Goal: Task Accomplishment & Management: Manage account settings

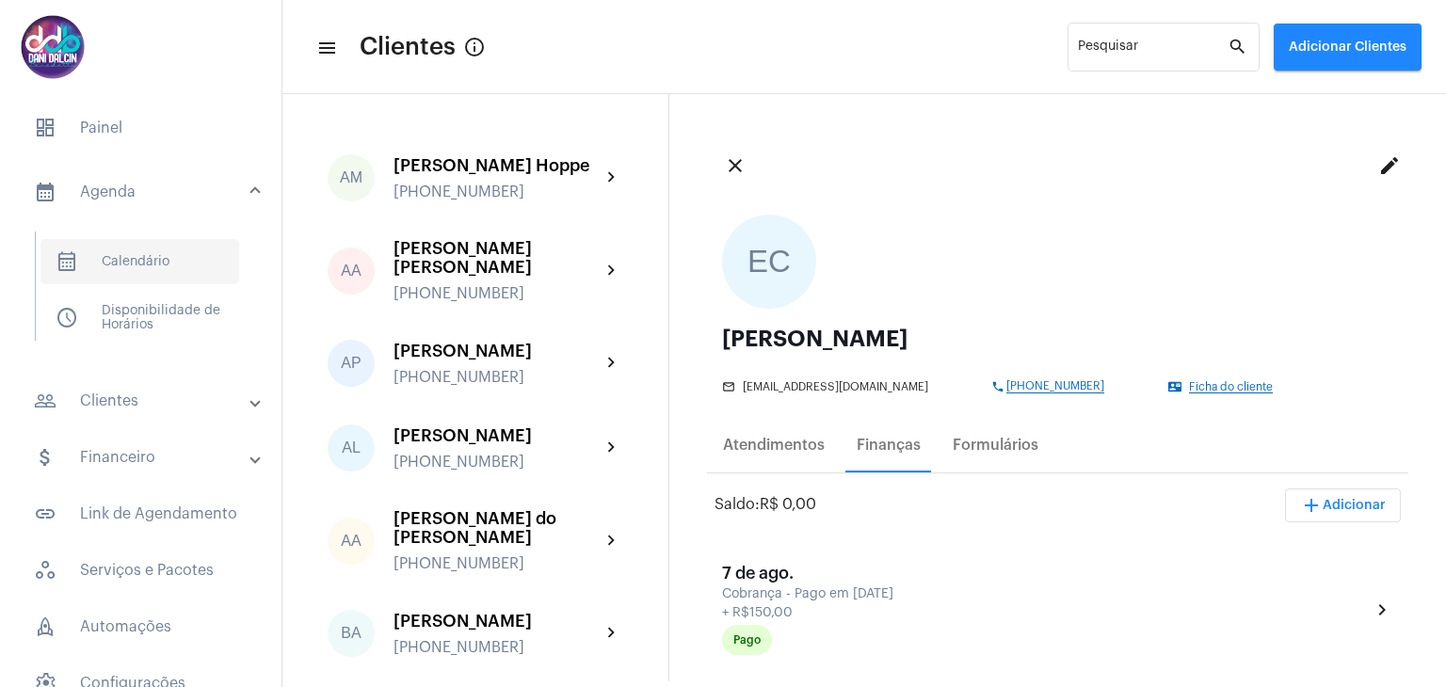
click at [145, 258] on span "calendar_month_outlined Calendário" at bounding box center [139, 261] width 199 height 45
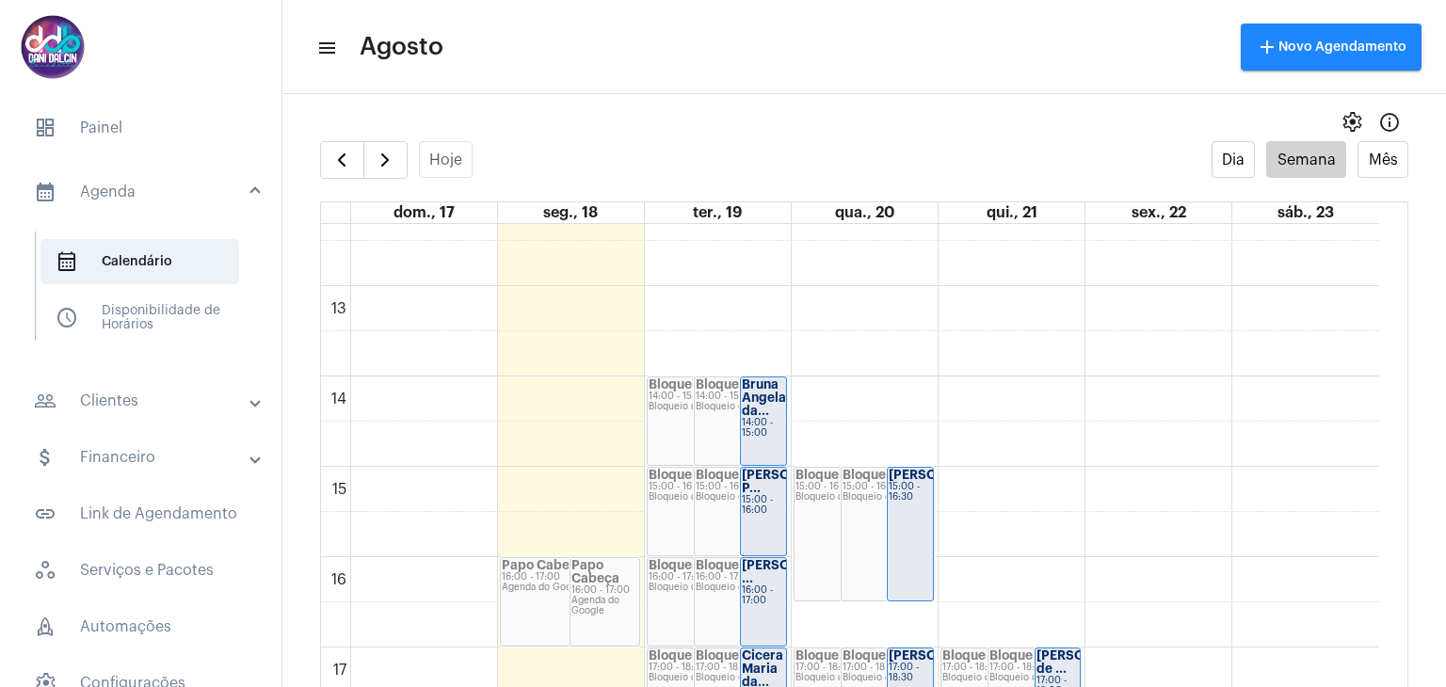
scroll to position [1109, 0]
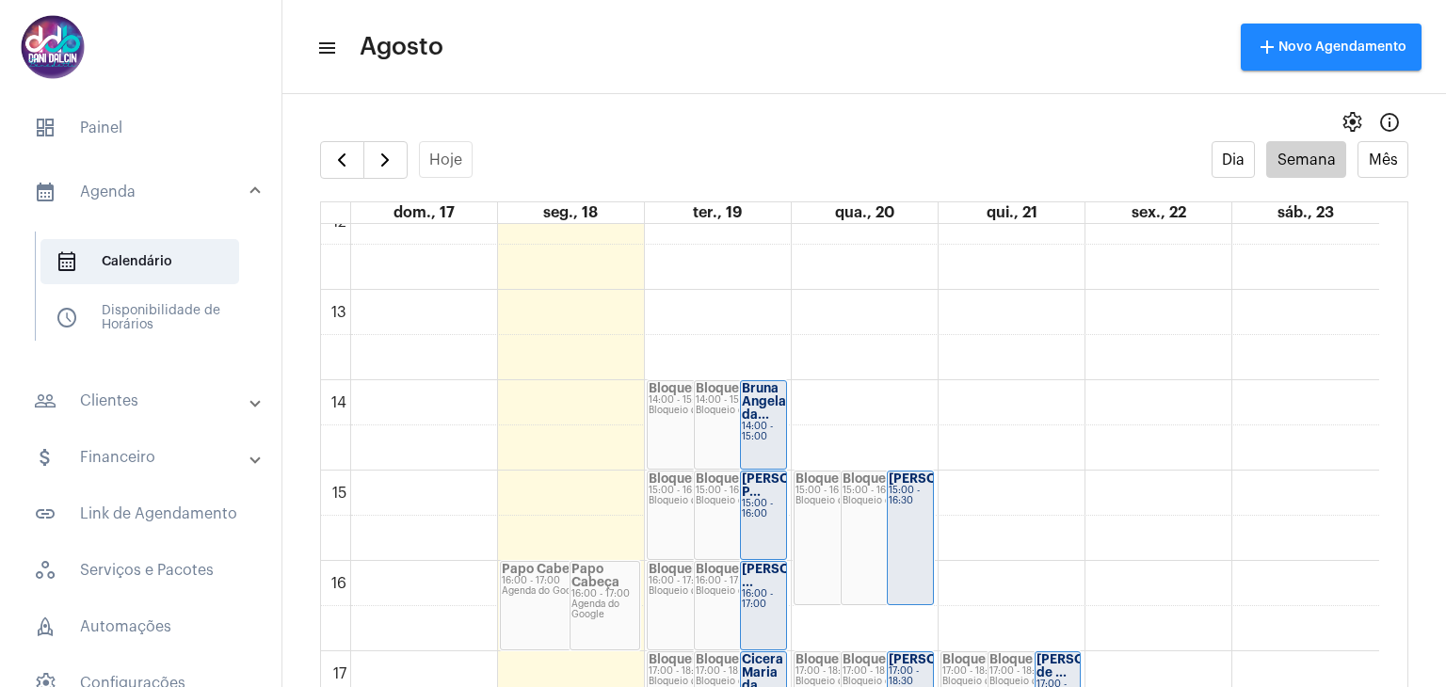
click at [908, 524] on div "[PERSON_NAME]... 15:00 - 16:30" at bounding box center [910, 538] width 45 height 133
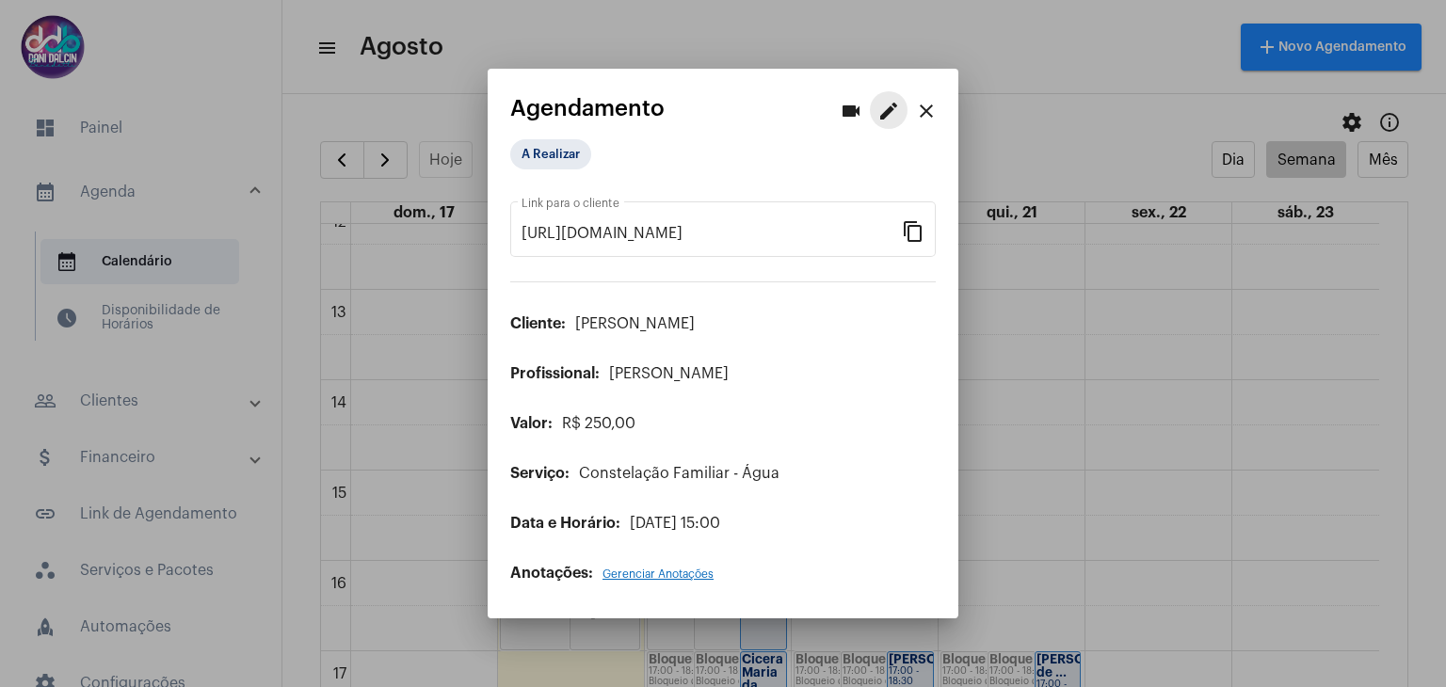
click at [882, 110] on mat-icon "edit" at bounding box center [888, 111] width 23 height 23
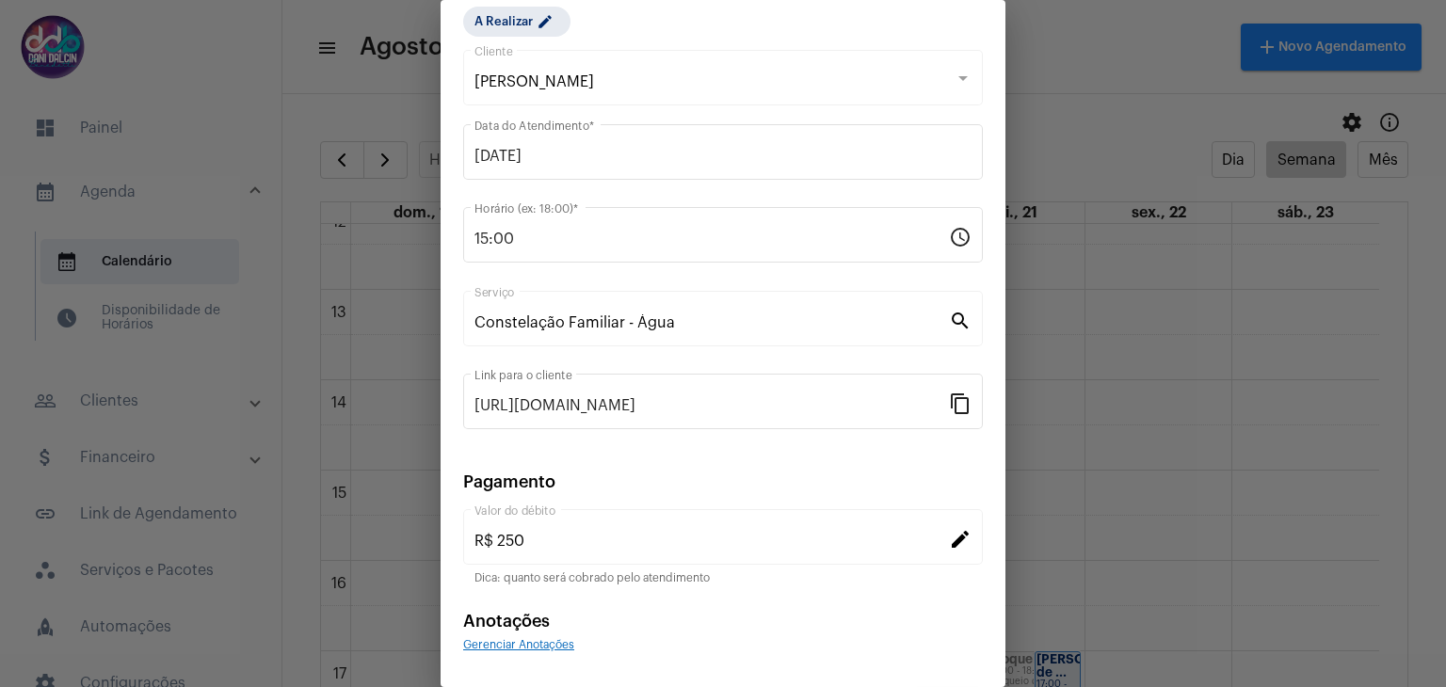
scroll to position [121, 0]
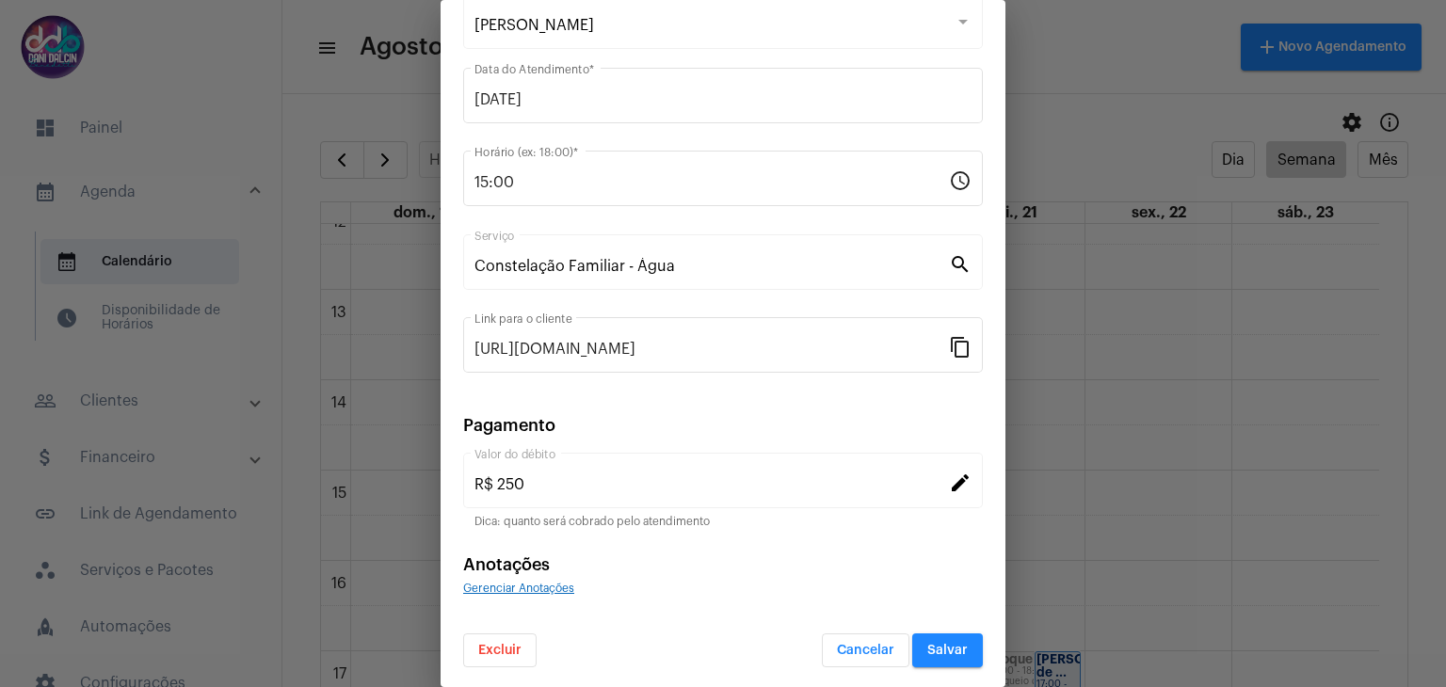
click at [508, 644] on span "Excluir" at bounding box center [499, 650] width 43 height 13
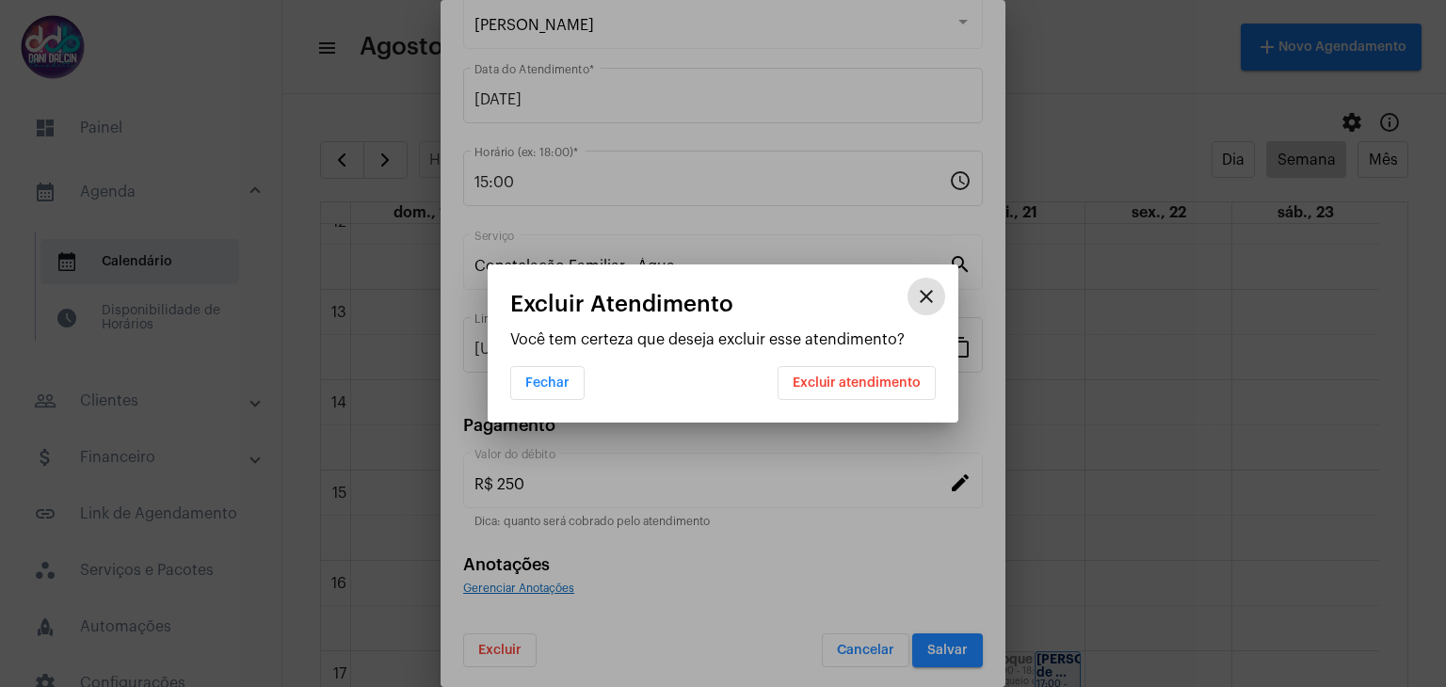
click at [792, 384] on button "Excluir atendimento" at bounding box center [857, 383] width 158 height 34
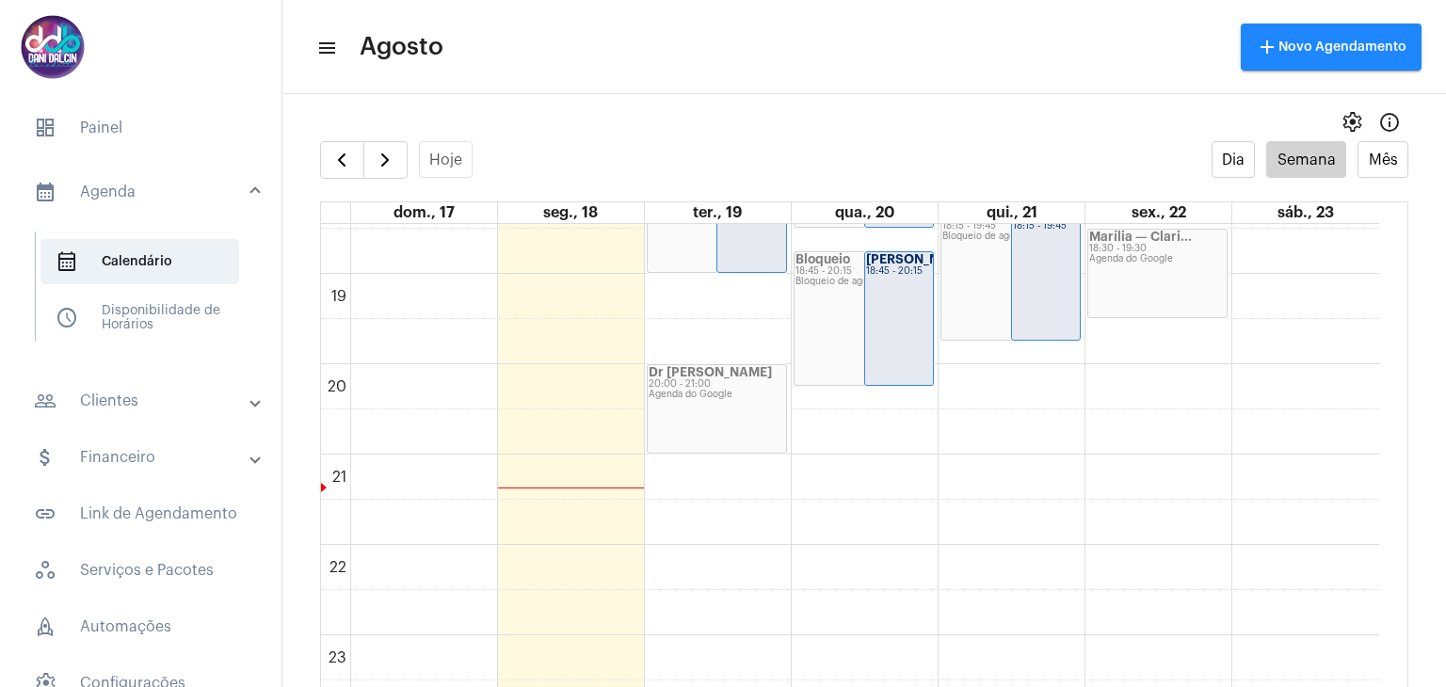
scroll to position [1385, 0]
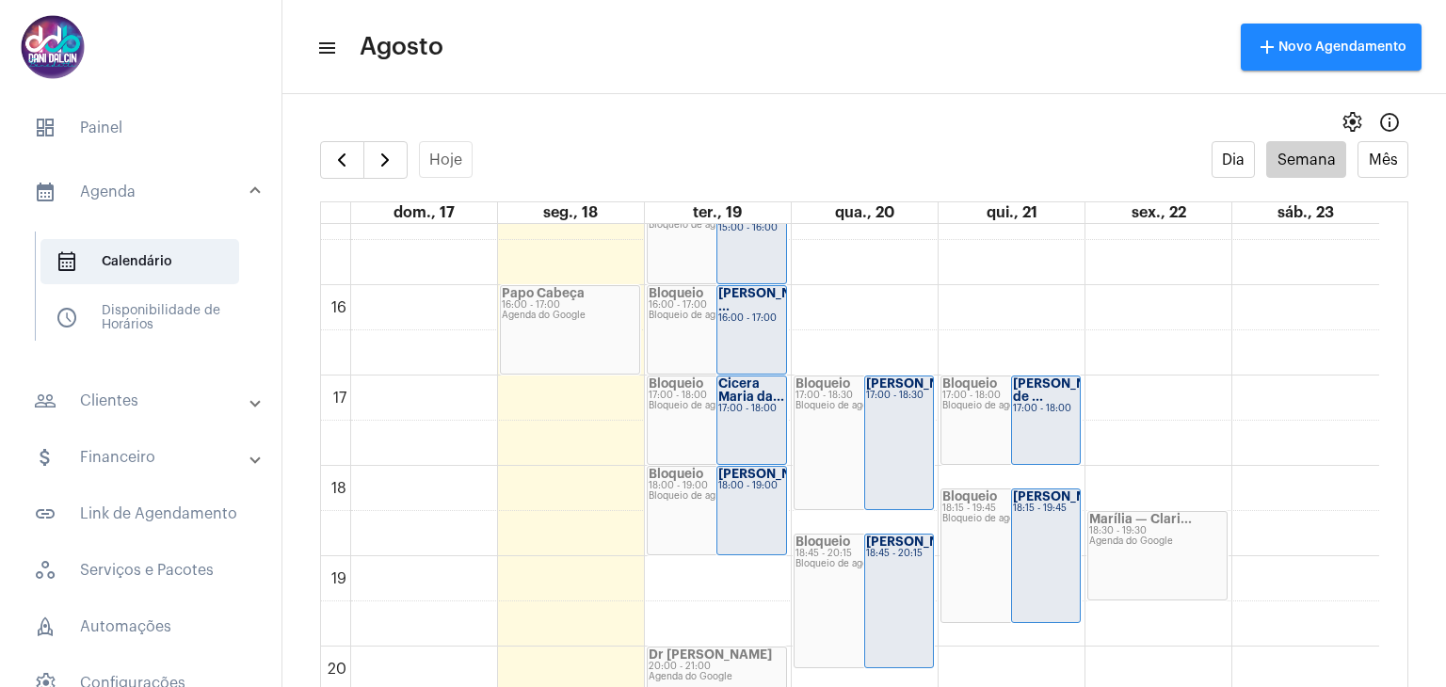
click at [750, 309] on strong "[PERSON_NAME] ..." at bounding box center [770, 299] width 105 height 25
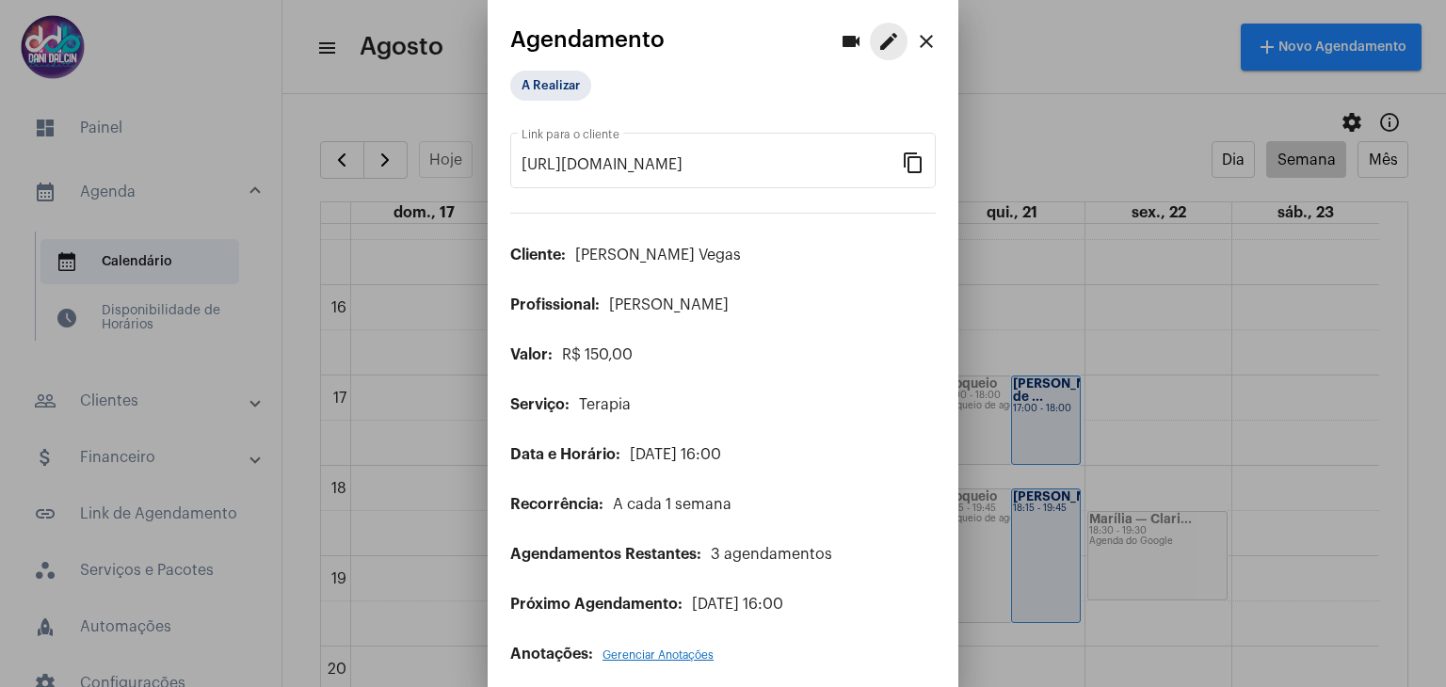
click at [880, 46] on mat-icon "edit" at bounding box center [888, 41] width 23 height 23
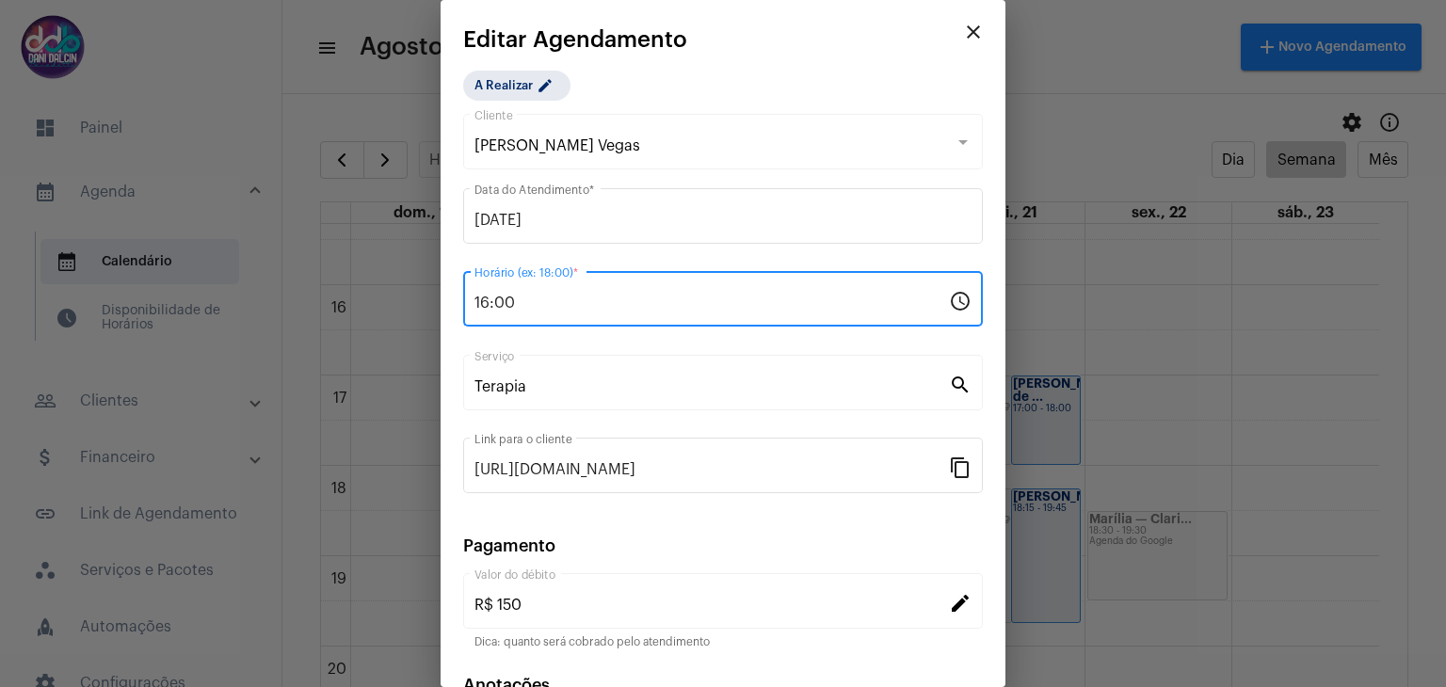
click at [698, 302] on input "16:00" at bounding box center [712, 303] width 475 height 17
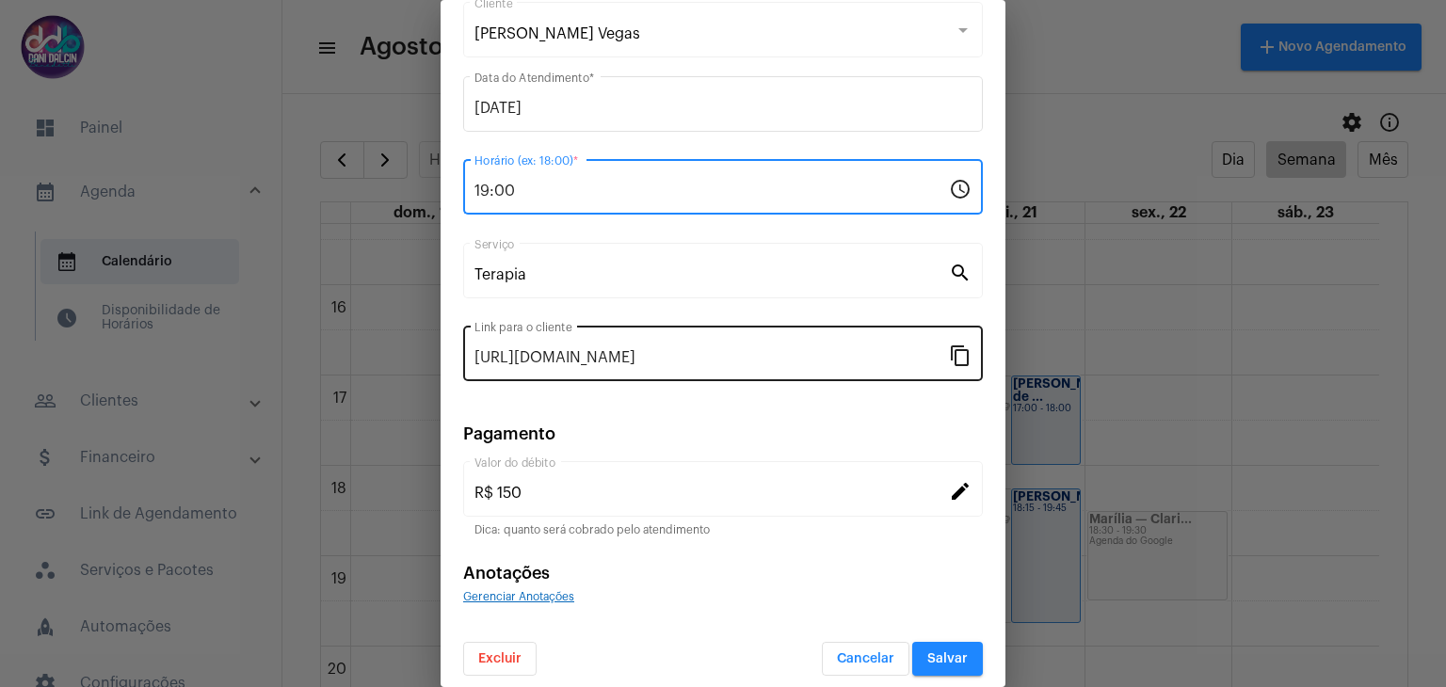
scroll to position [121, 0]
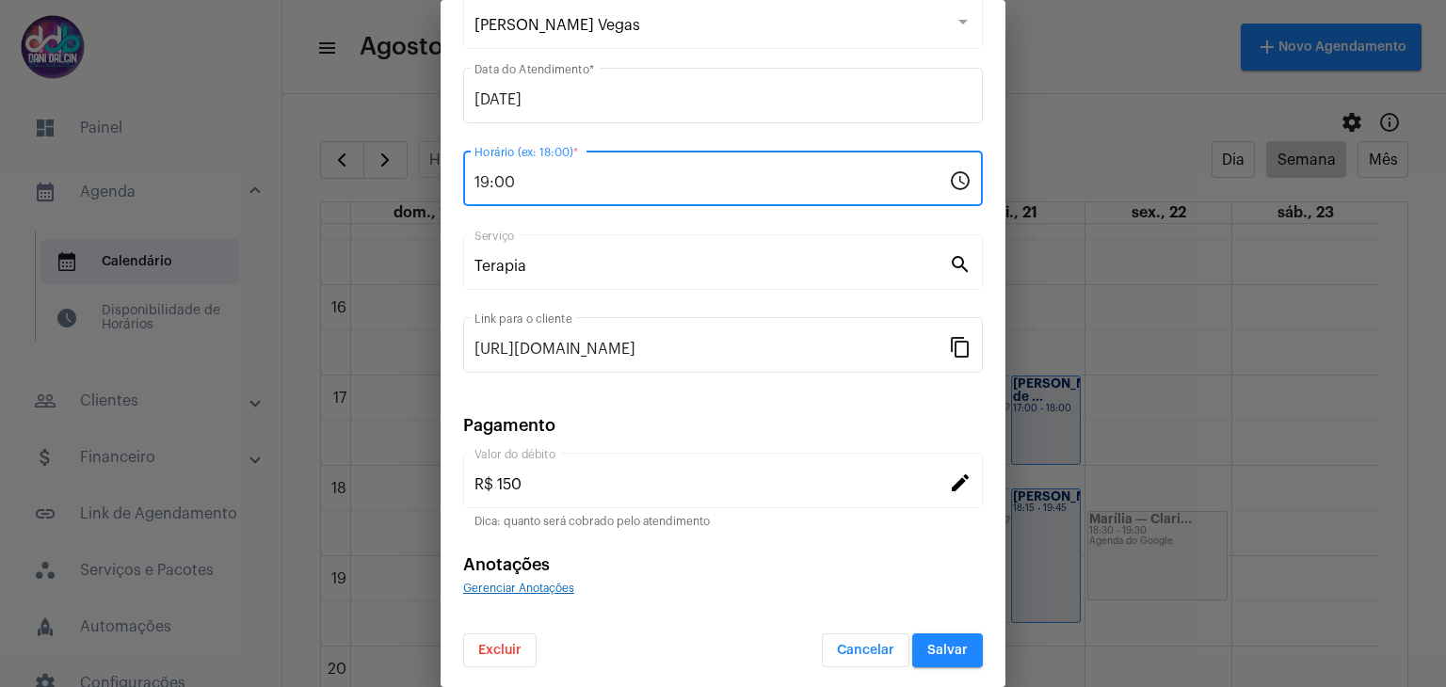
type input "19:00"
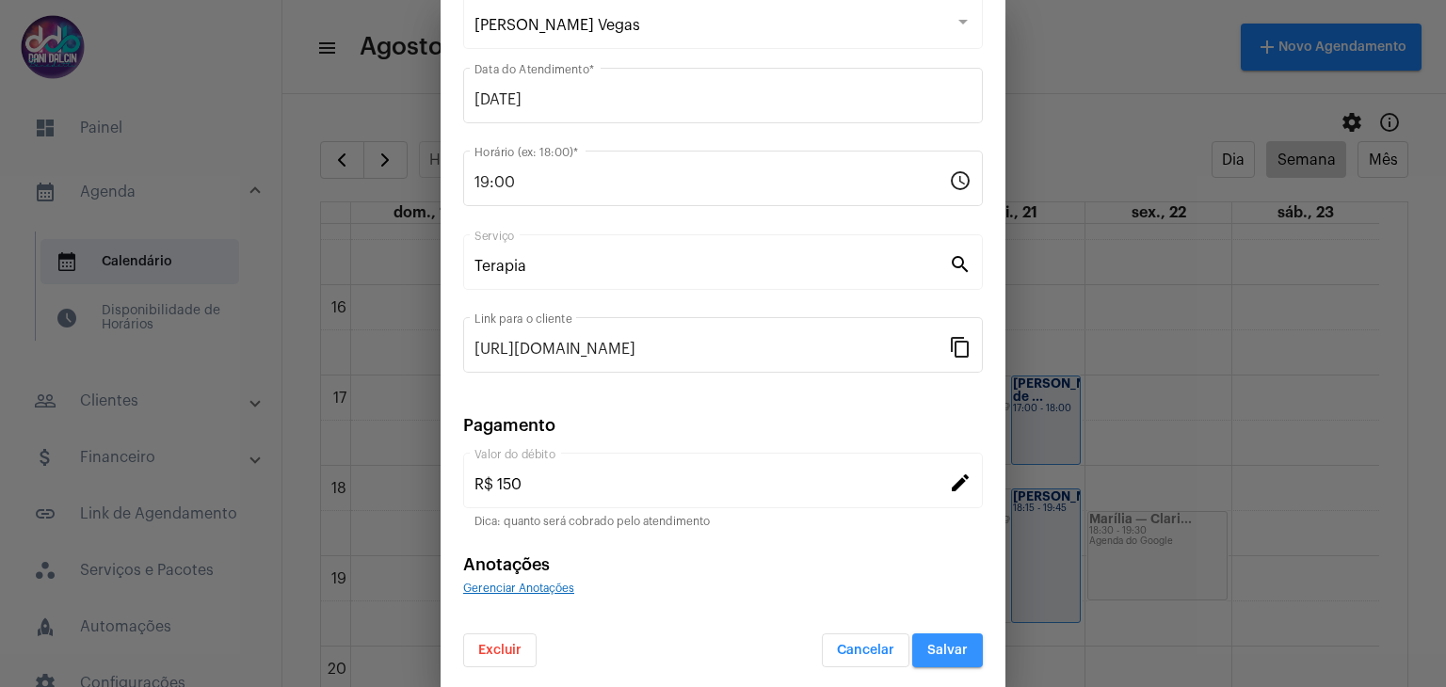
click at [941, 646] on span "Salvar" at bounding box center [947, 650] width 40 height 13
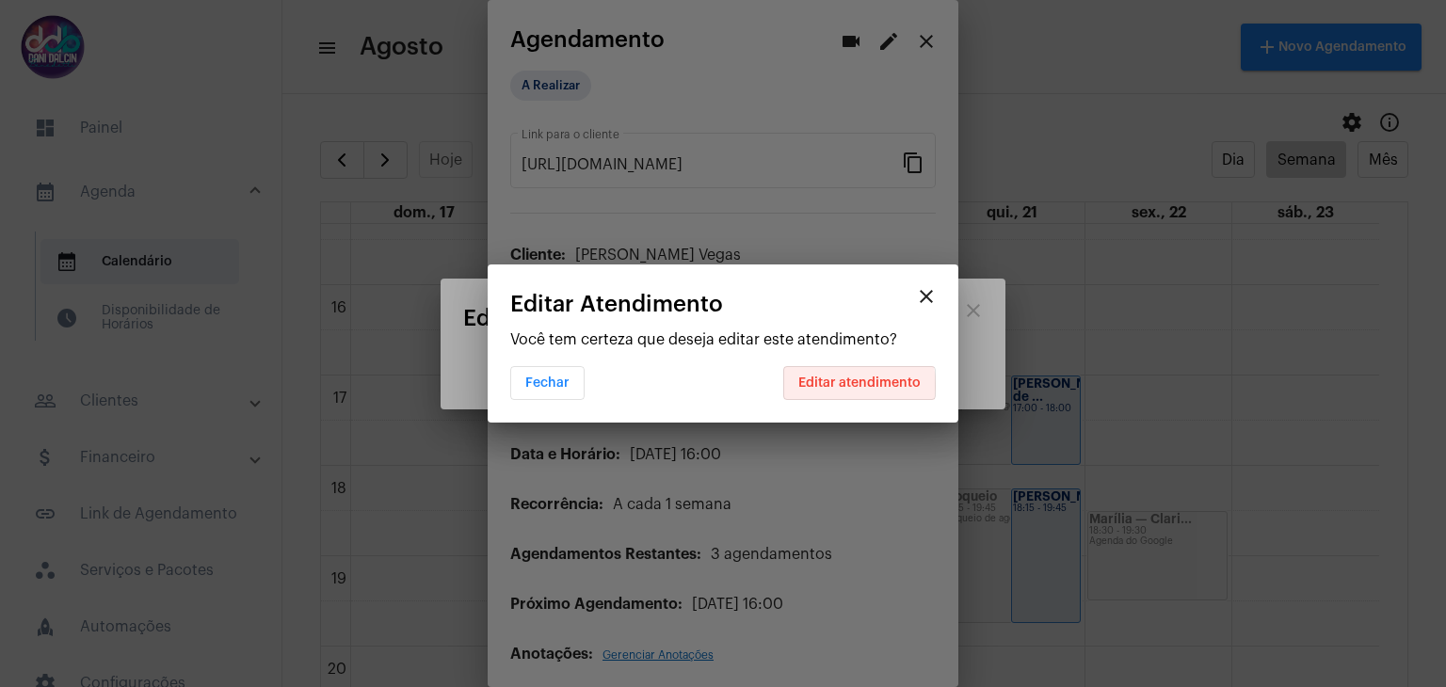
click at [829, 386] on span "Editar atendimento" at bounding box center [859, 383] width 122 height 13
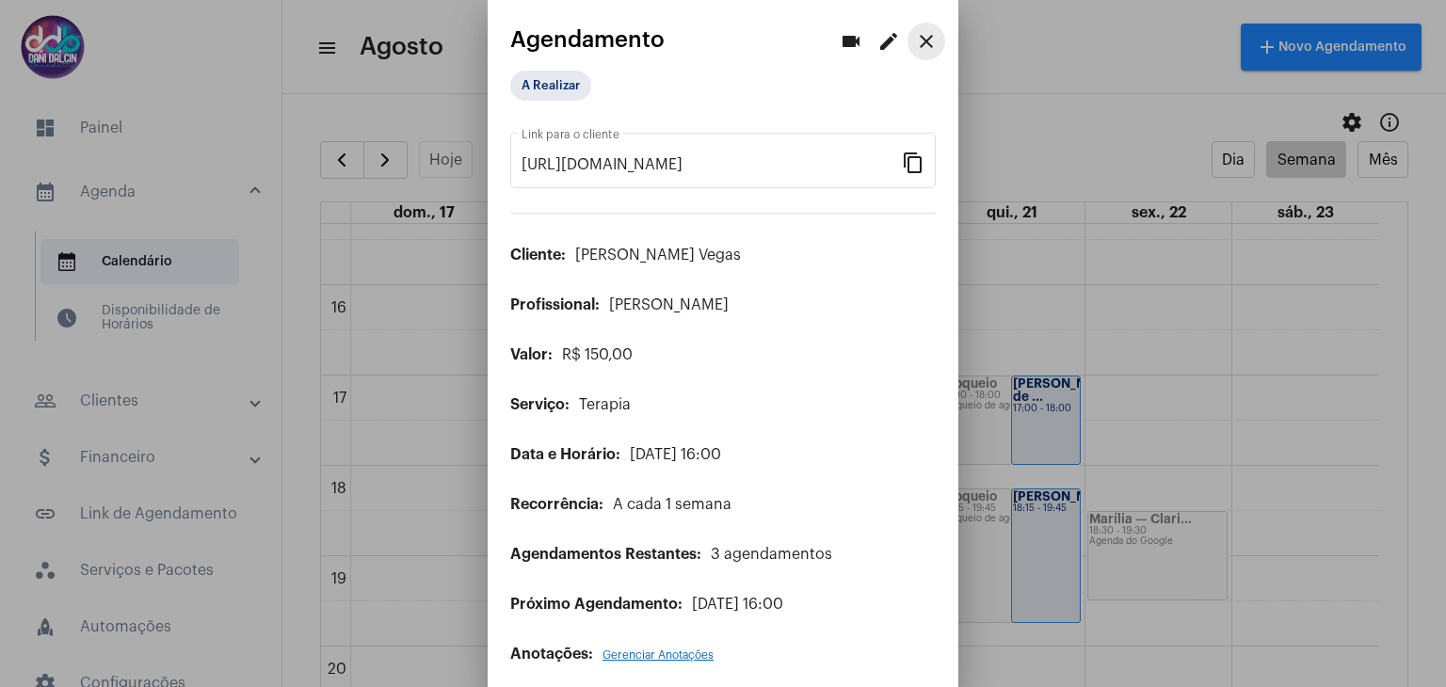
click at [915, 46] on mat-icon "close" at bounding box center [926, 41] width 23 height 23
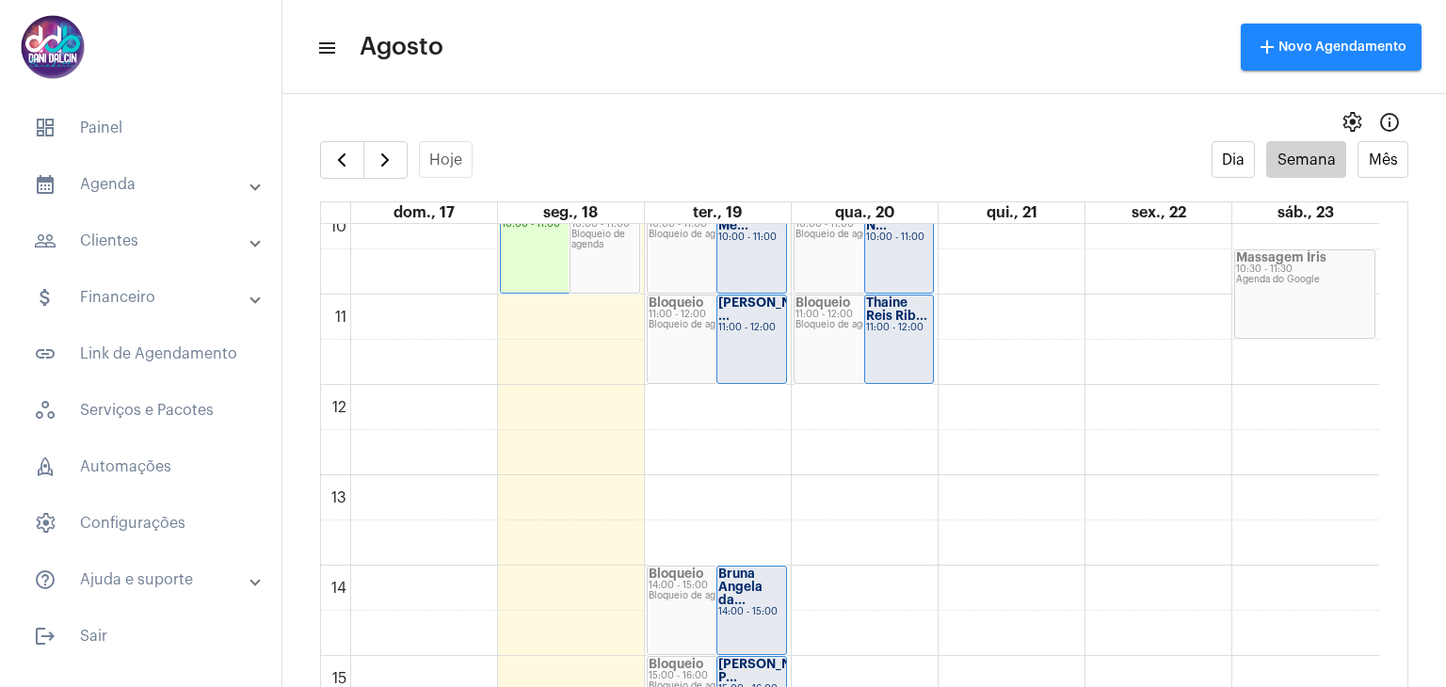
scroll to position [1015, 0]
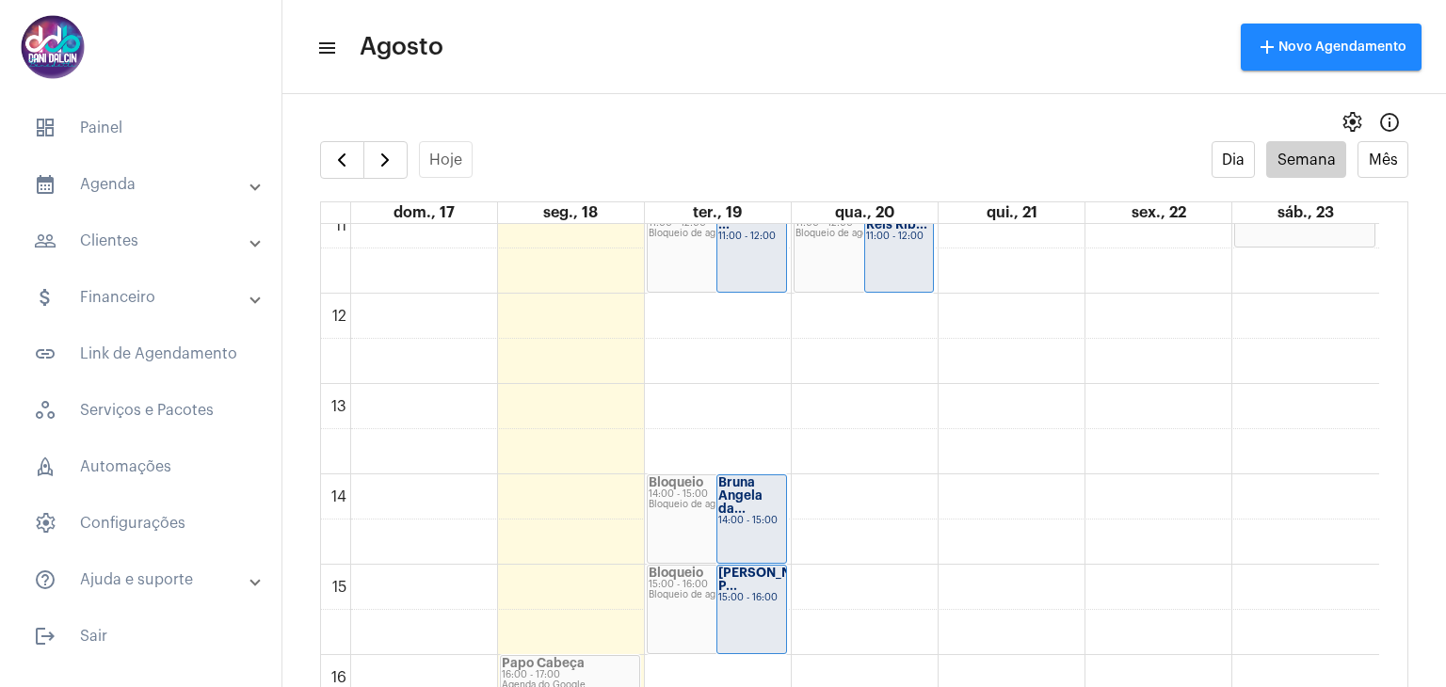
click at [994, 479] on div "00 01 02 03 04 05 06 07 08 09 10 11 12 13 14 15 16 17 18 19 20 21 22 23 Aline P…" at bounding box center [850, 293] width 1058 height 2169
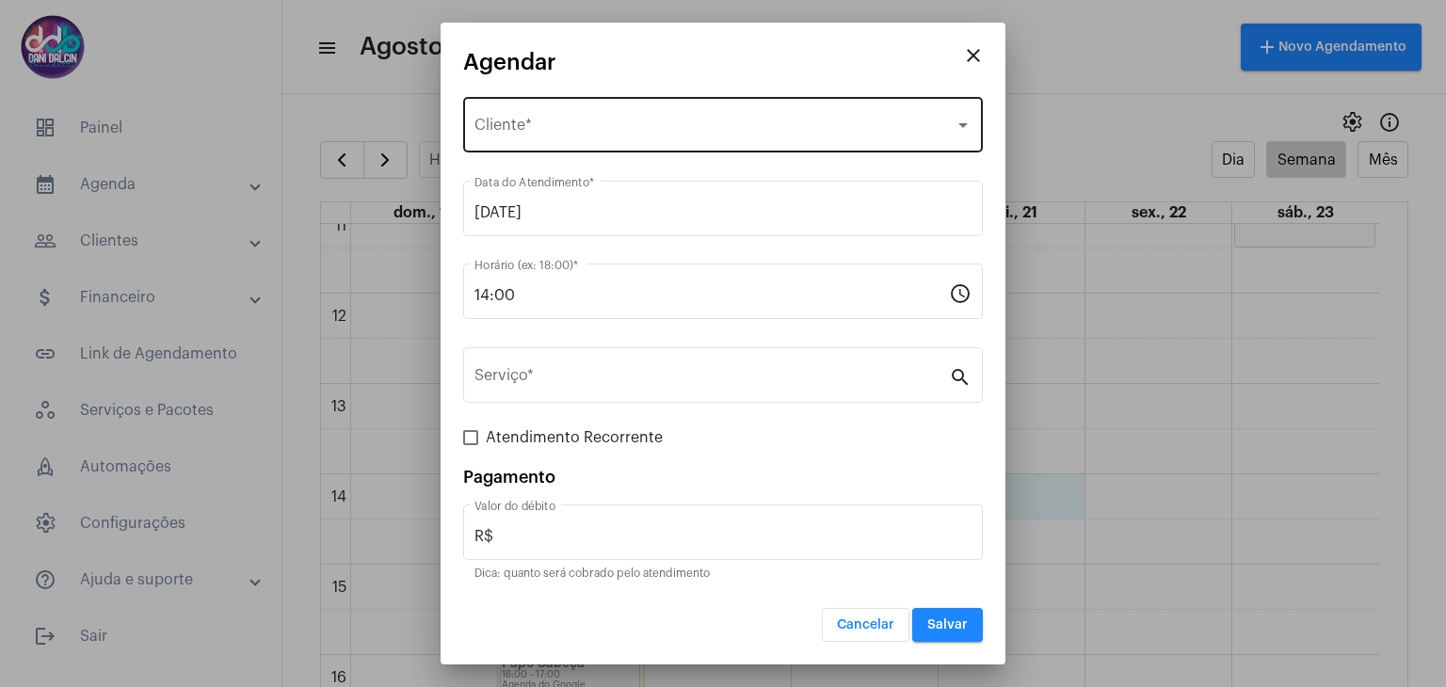
click at [633, 133] on div "Selecione o Cliente" at bounding box center [715, 129] width 480 height 17
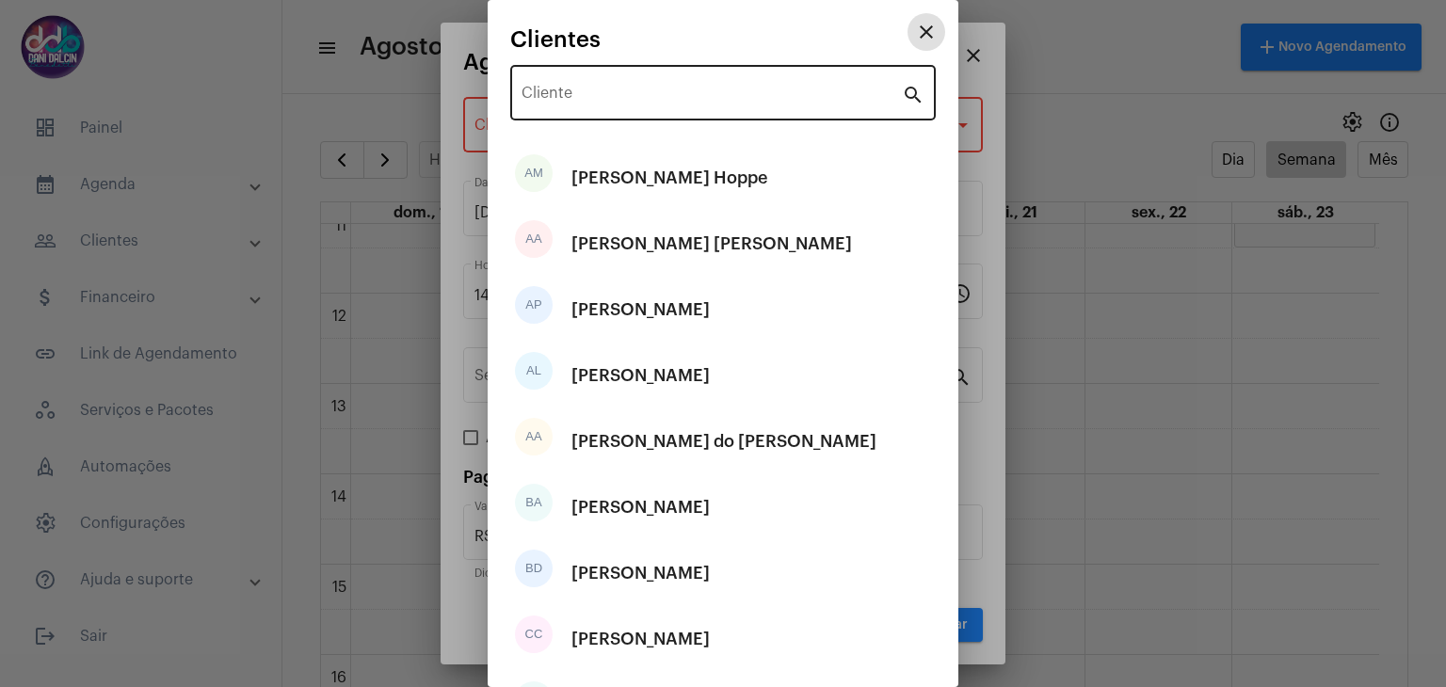
click at [603, 85] on div "Cliente" at bounding box center [712, 90] width 380 height 59
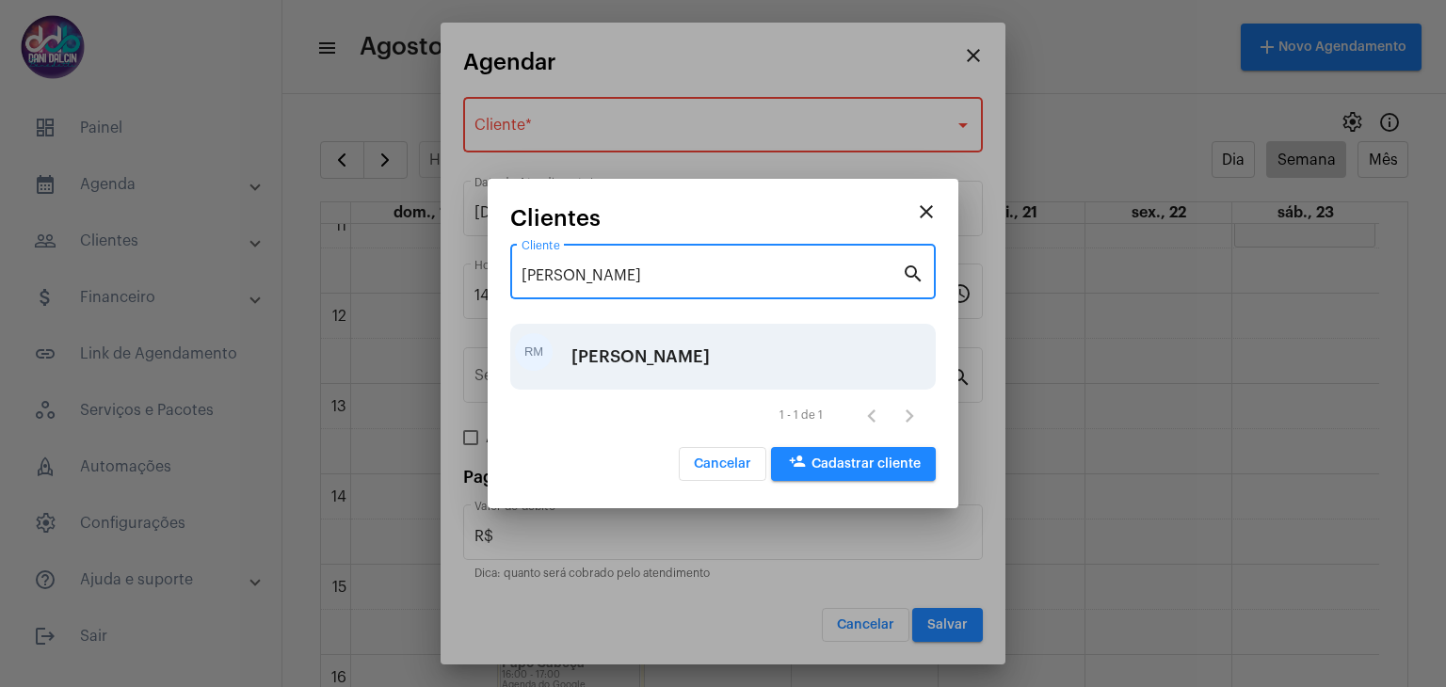
type input "rodrigo"
click at [660, 341] on div "[PERSON_NAME]" at bounding box center [640, 357] width 138 height 56
type input "R$ 100"
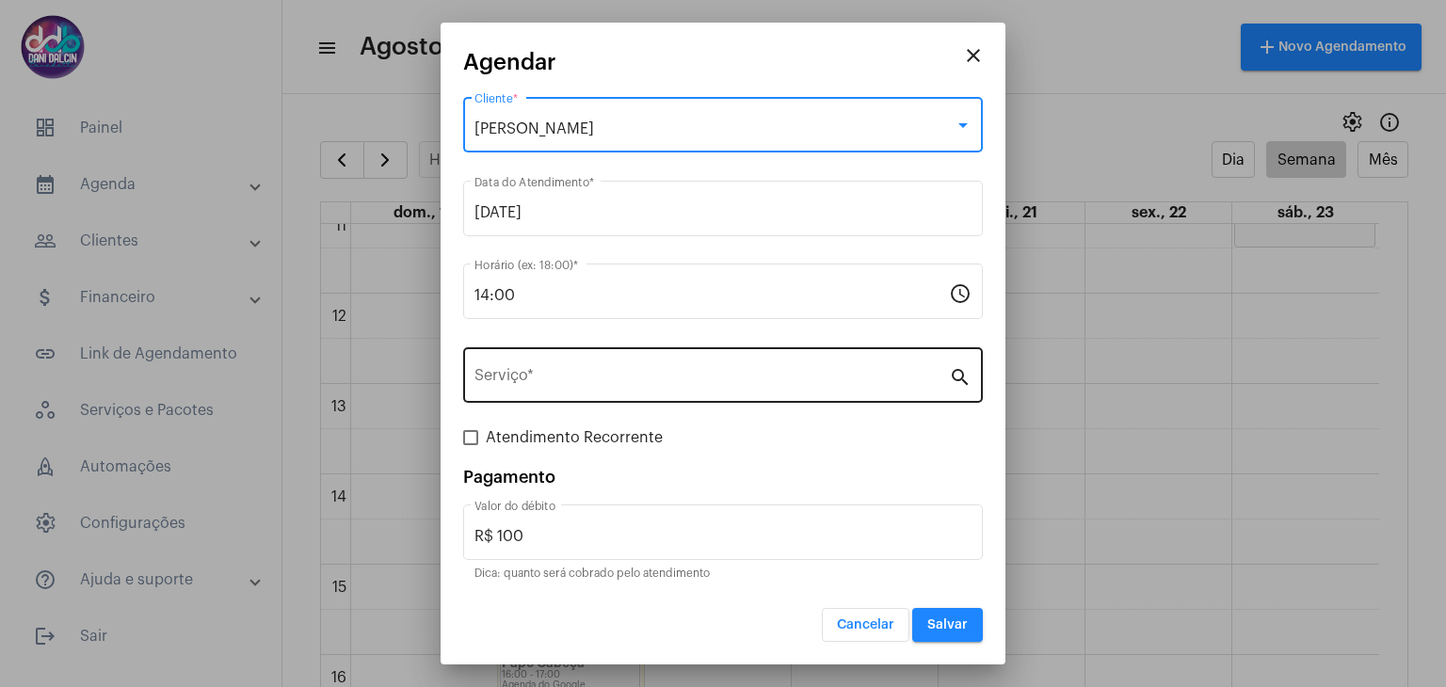
click at [568, 358] on div "Serviço *" at bounding box center [712, 373] width 475 height 59
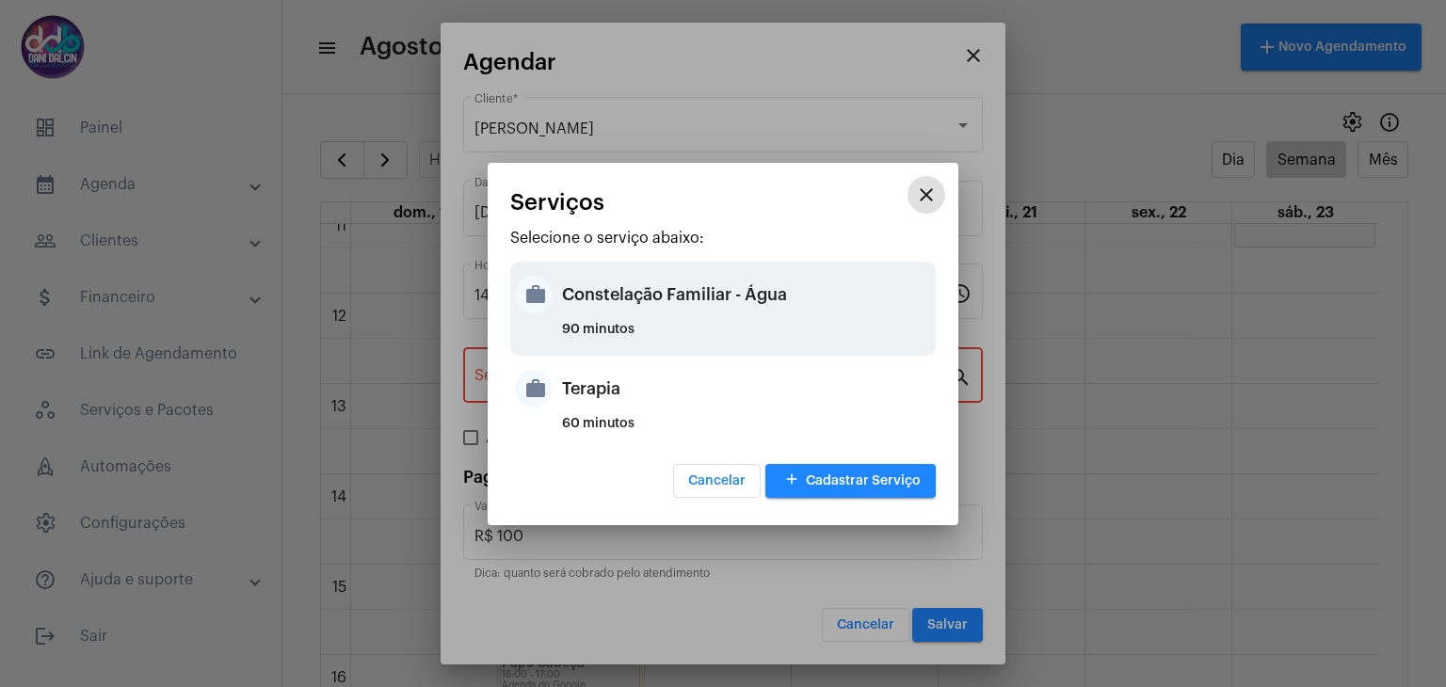
click at [587, 315] on div "Constelação Familiar - Água" at bounding box center [746, 294] width 369 height 56
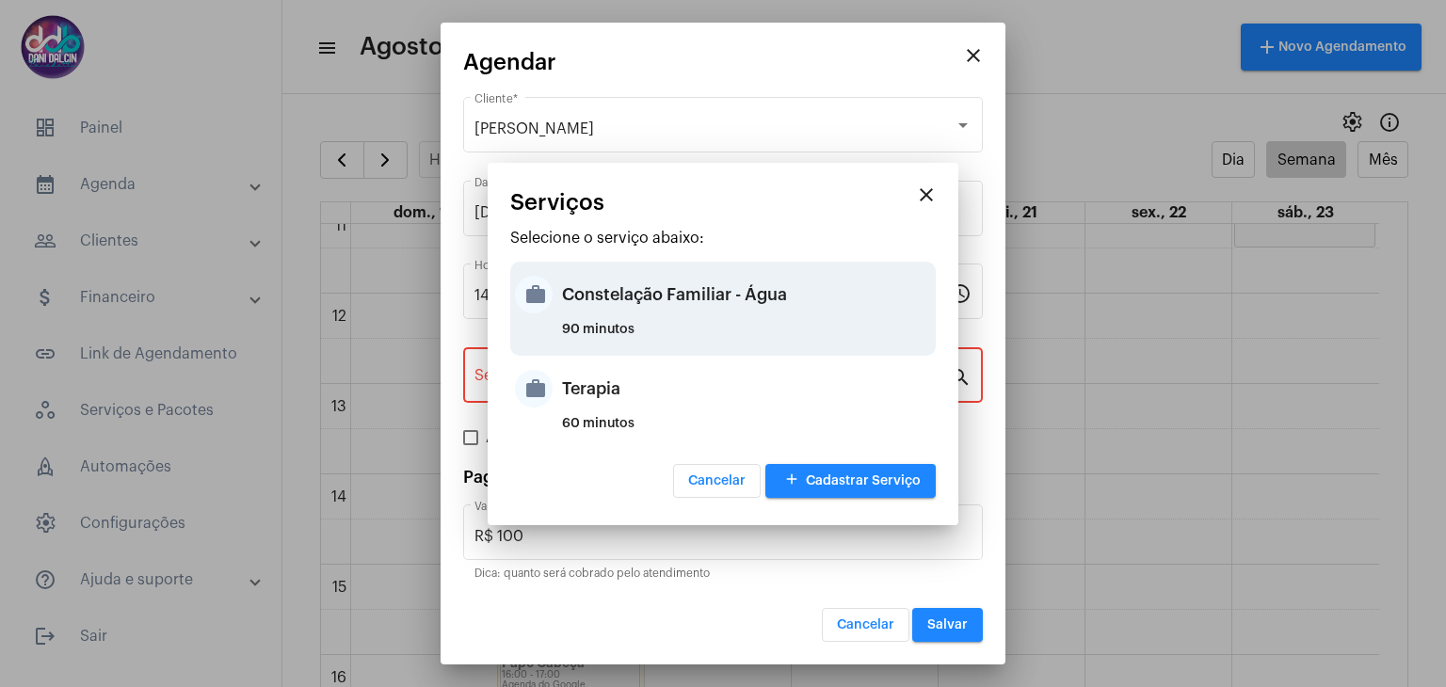
type input "Constelação Familiar - Água"
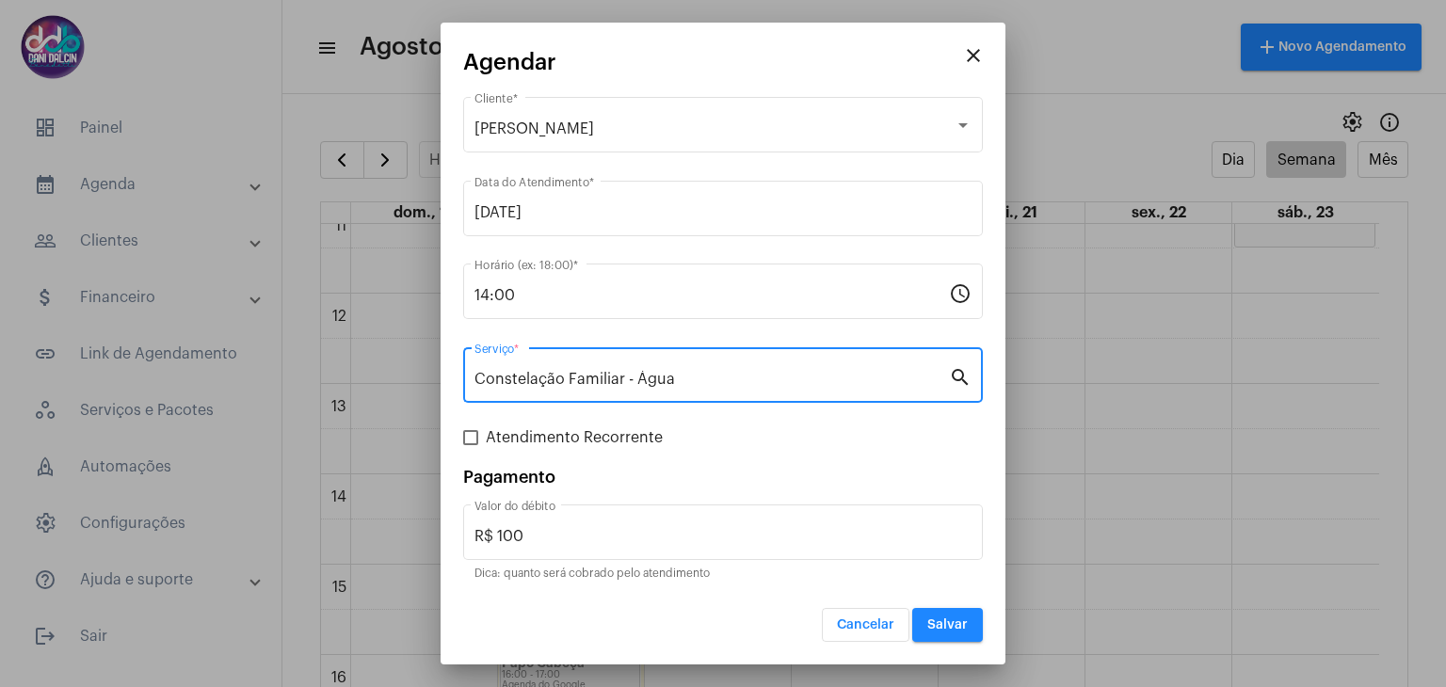
click at [476, 441] on span at bounding box center [470, 437] width 15 height 15
click at [471, 445] on input "Atendimento Recorrente" at bounding box center [470, 445] width 1 height 1
checkbox input "true"
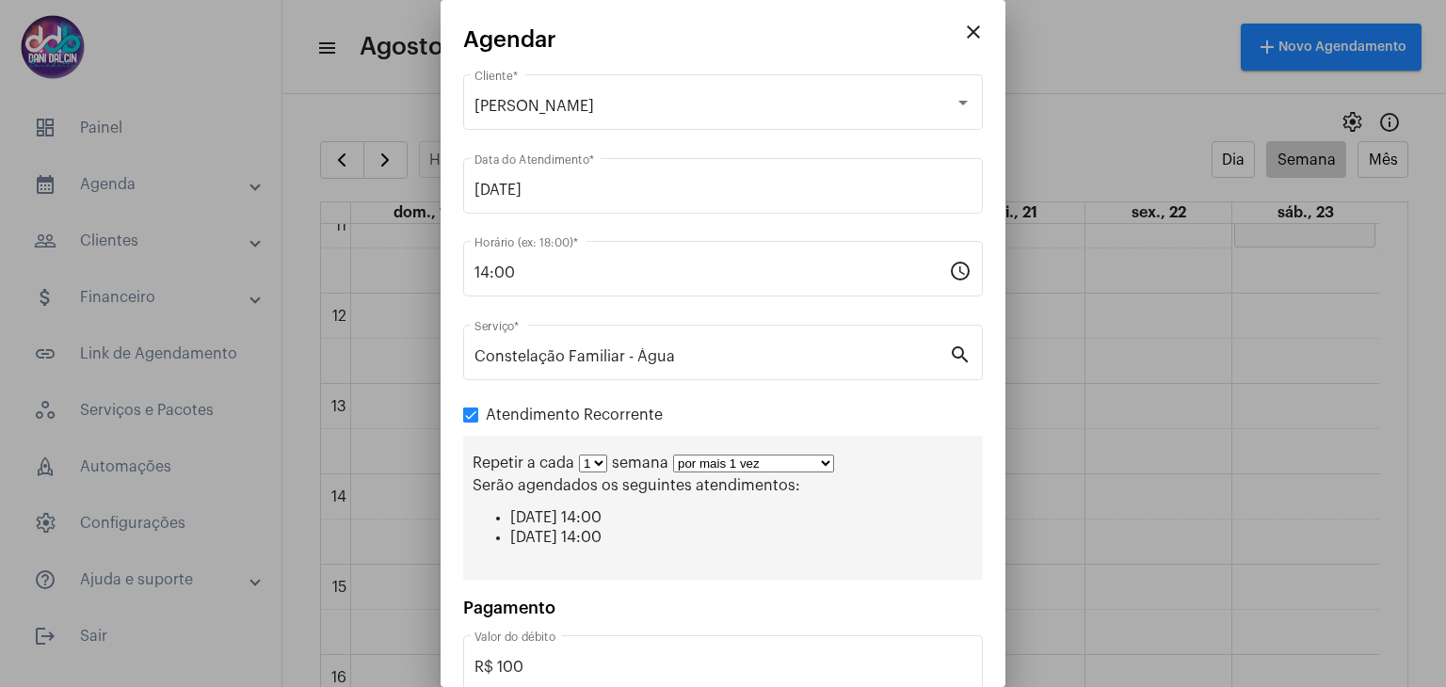
click at [852, 393] on div "Constelação Familiar - Água Serviço * search" at bounding box center [723, 363] width 520 height 76
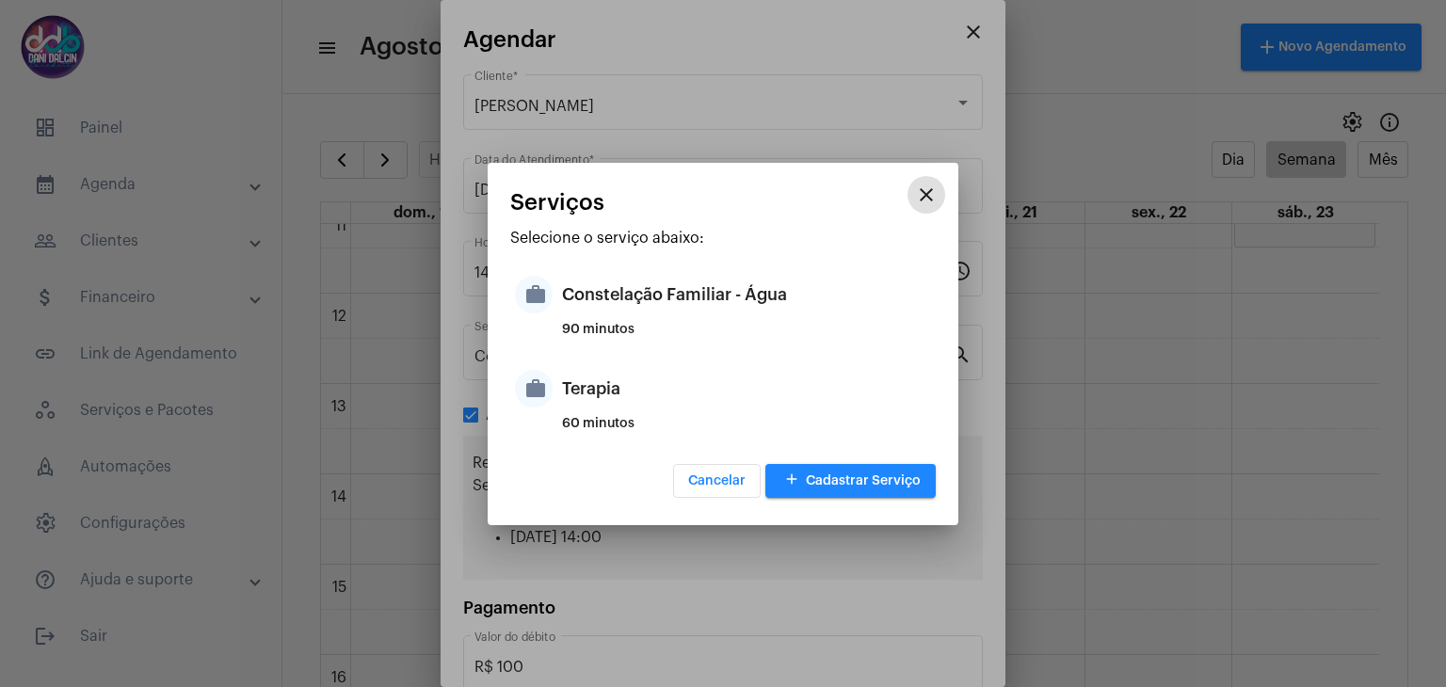
click at [928, 197] on mat-icon "close" at bounding box center [926, 195] width 23 height 23
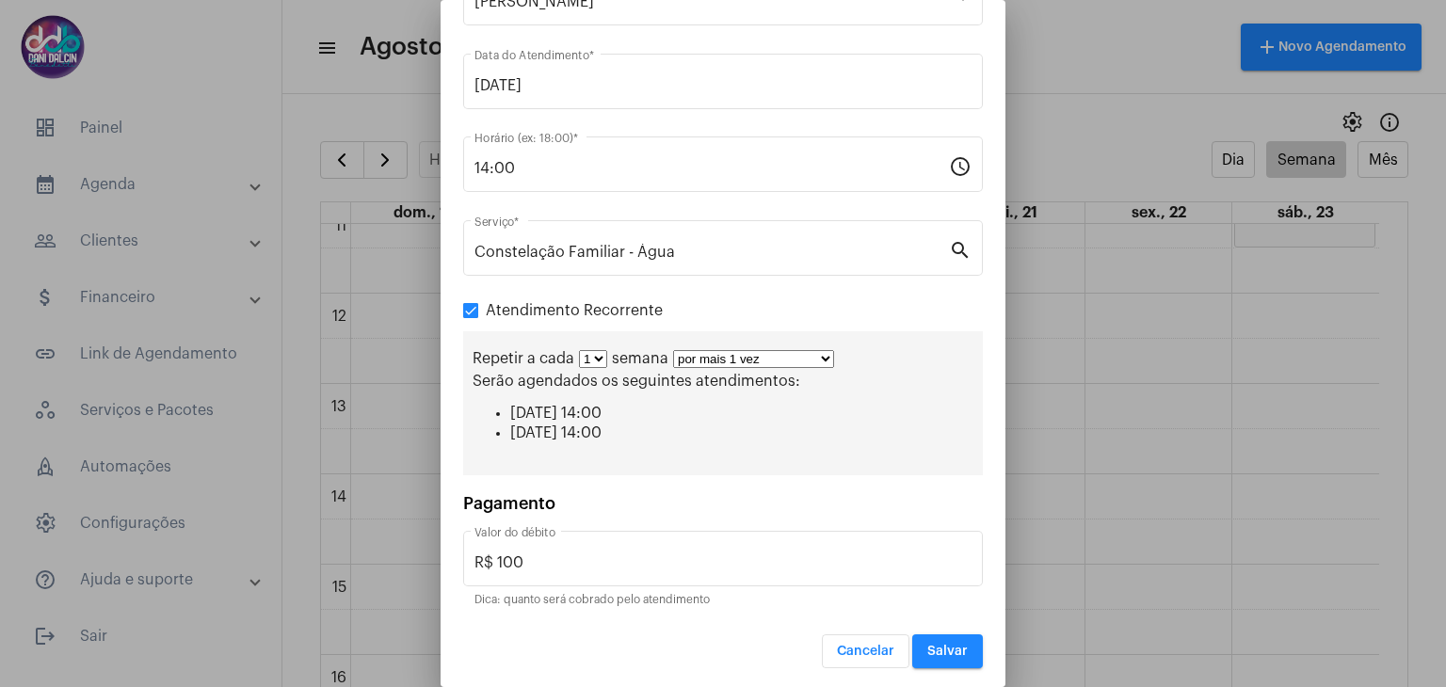
scroll to position [105, 0]
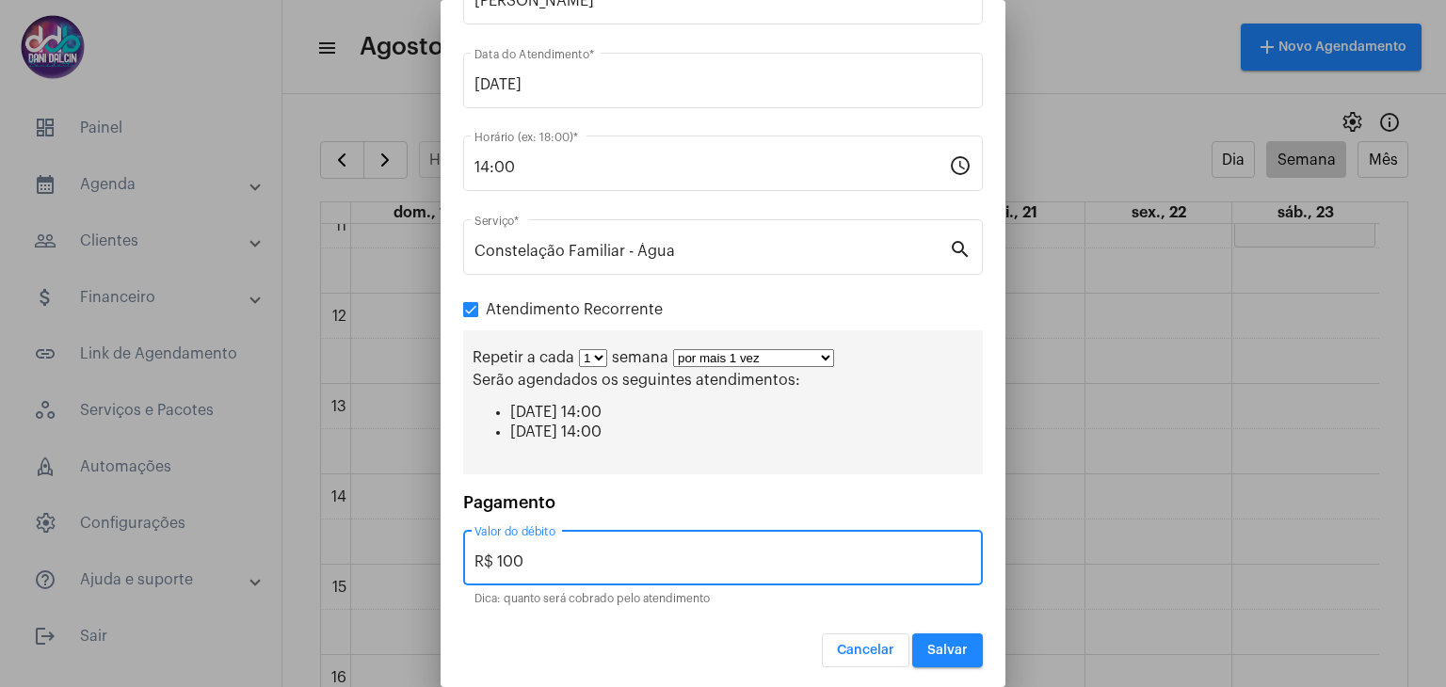
click at [583, 558] on input "R$ 100" at bounding box center [723, 562] width 497 height 17
type input "R$ 250"
click at [935, 645] on span "Salvar" at bounding box center [947, 650] width 40 height 13
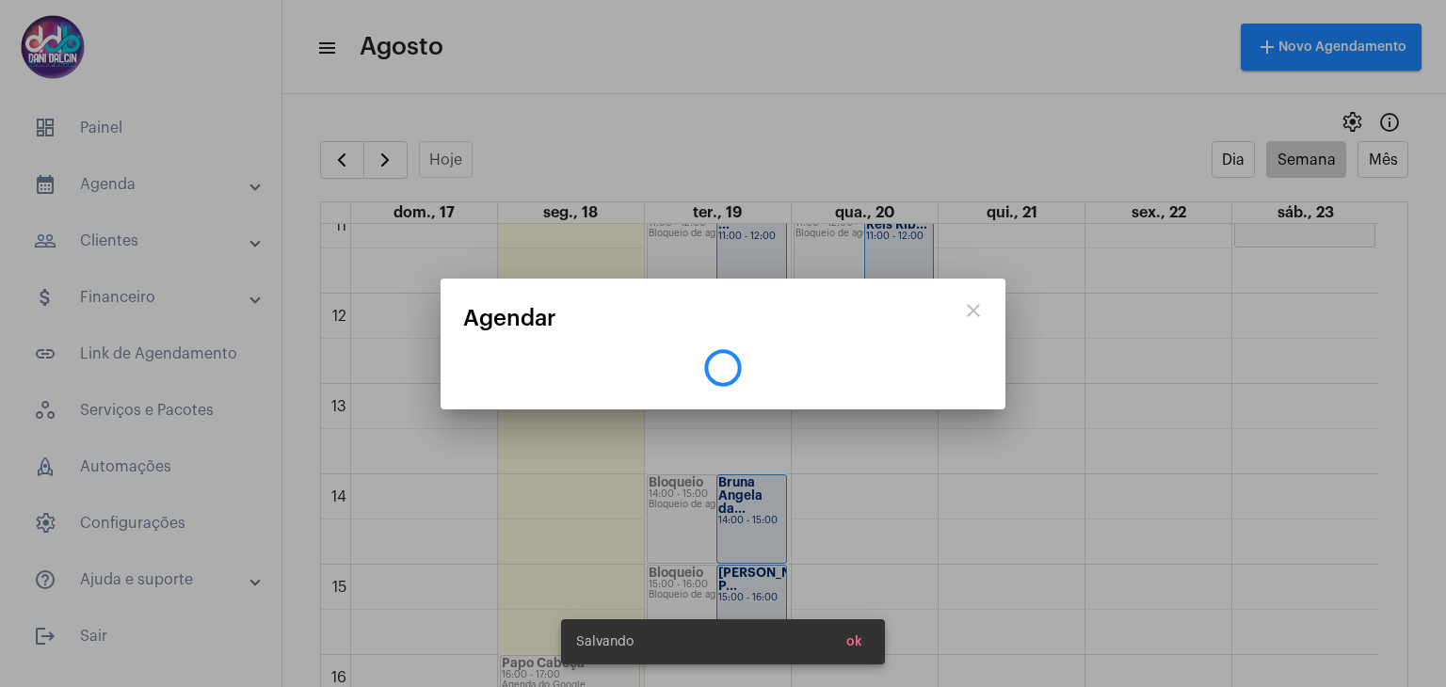
scroll to position [0, 0]
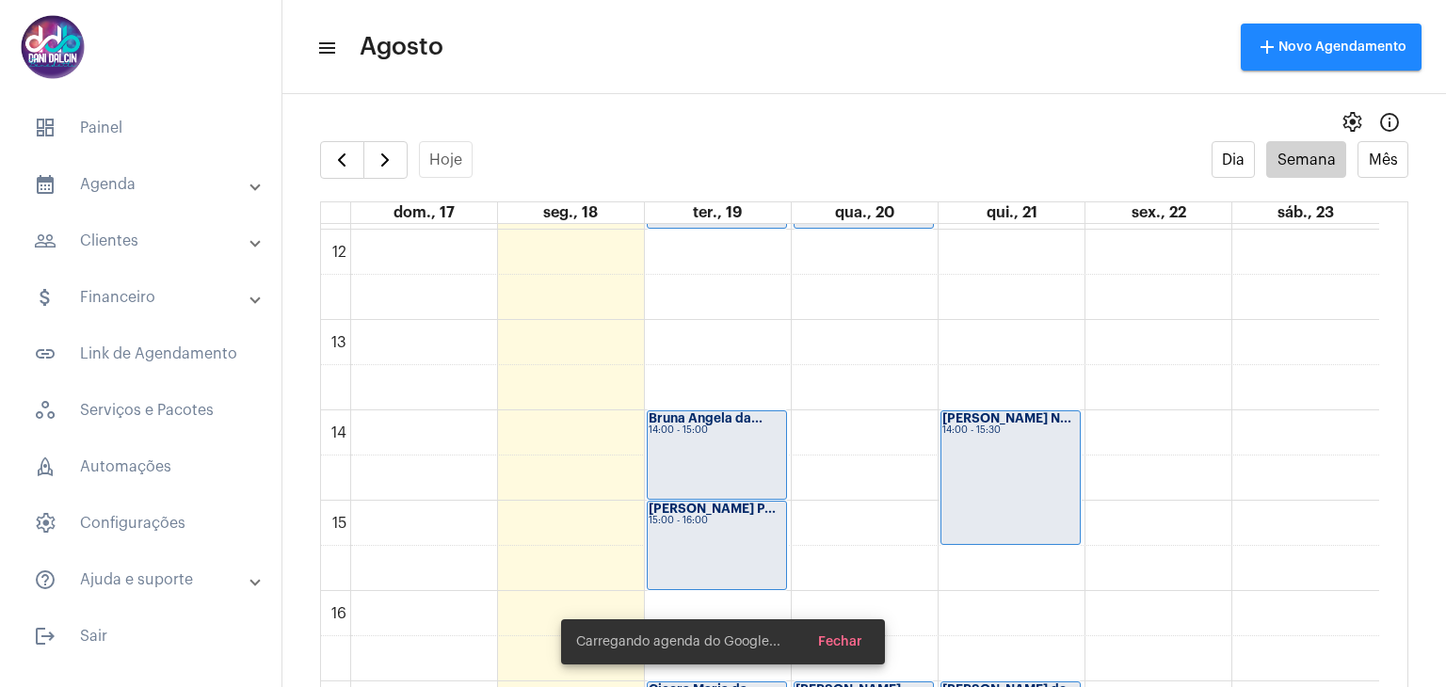
scroll to position [1109, 0]
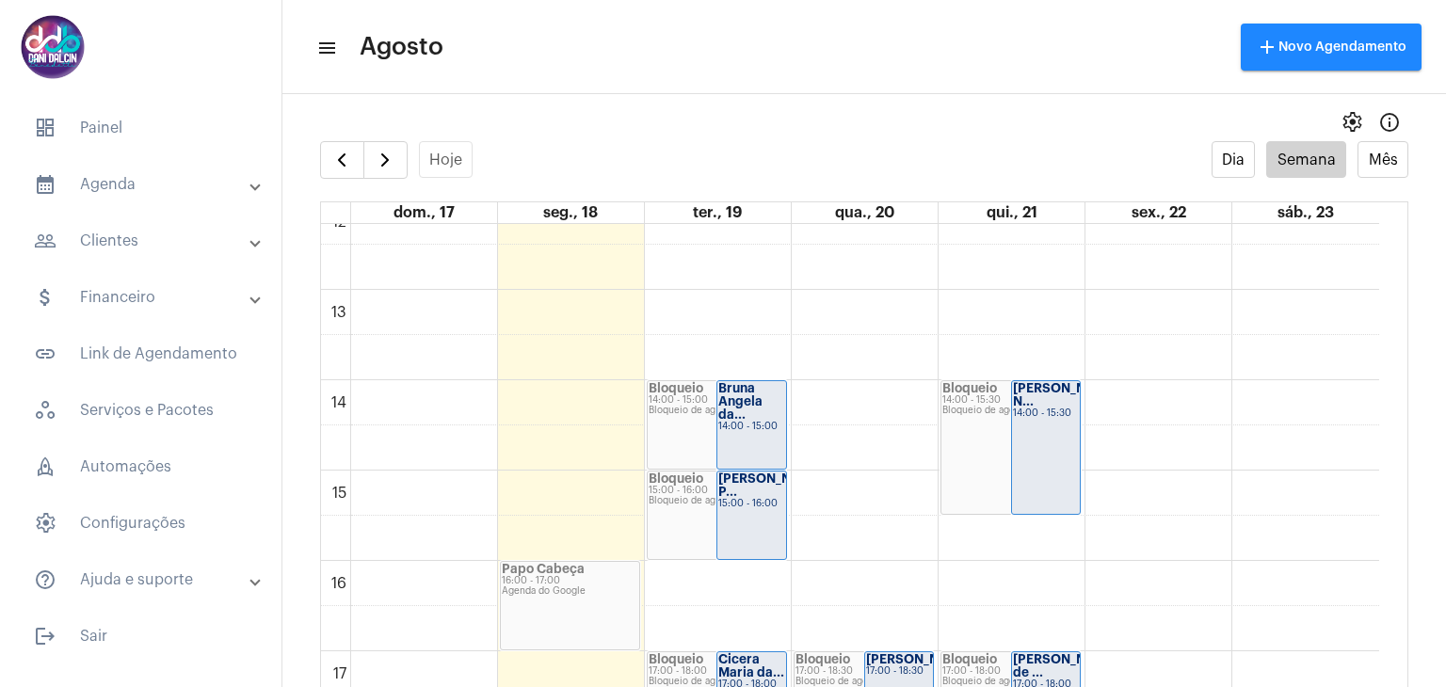
click at [1039, 524] on div "00 01 02 03 04 05 06 07 08 09 10 11 12 13 14 15 16 17 18 19 20 21 22 23 Aline P…" at bounding box center [850, 199] width 1058 height 2169
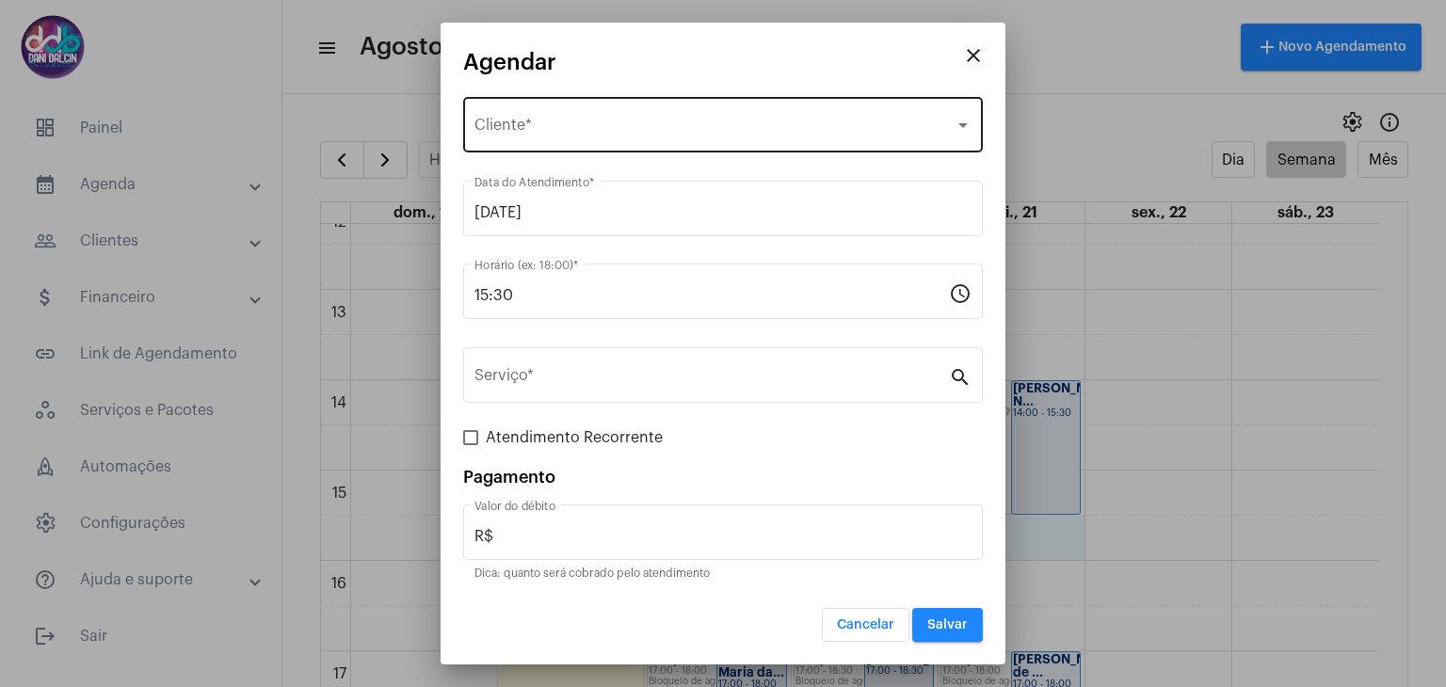
click at [616, 130] on div "Selecione o Cliente" at bounding box center [715, 129] width 480 height 17
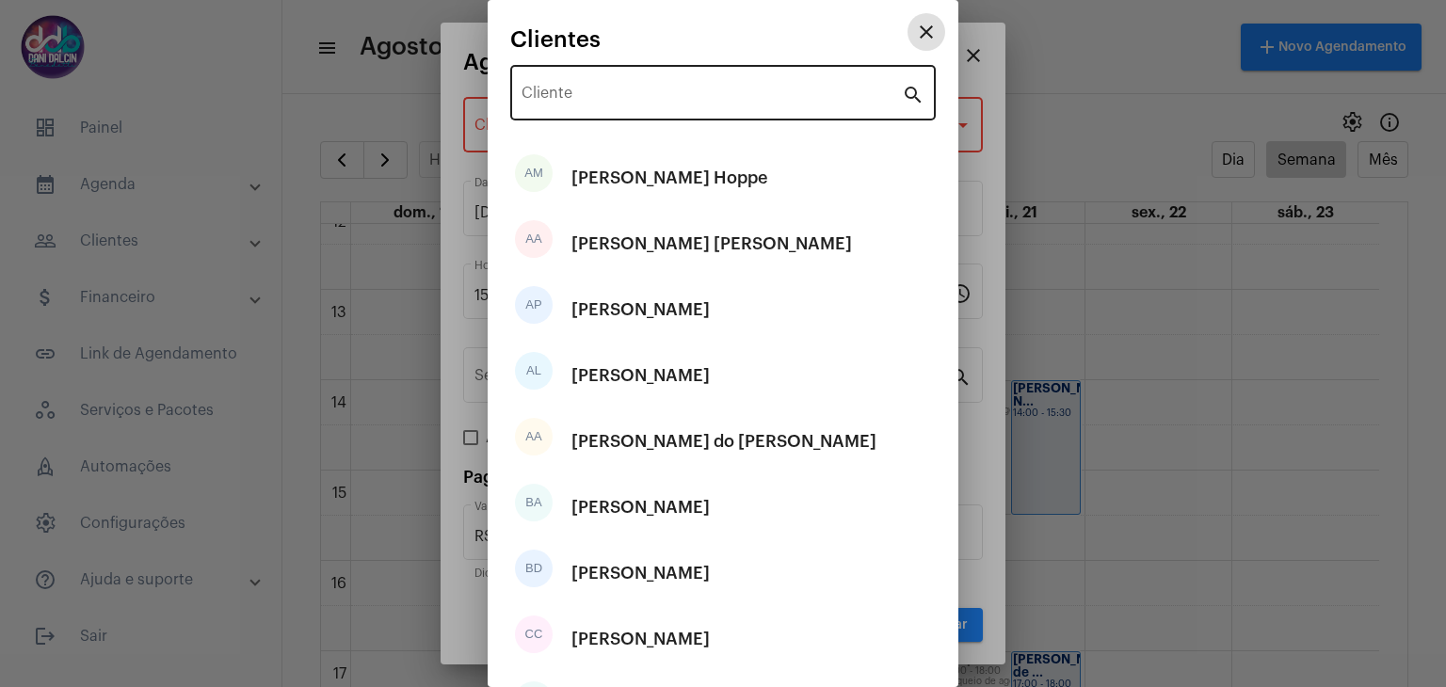
click at [617, 98] on input "Cliente" at bounding box center [712, 96] width 380 height 17
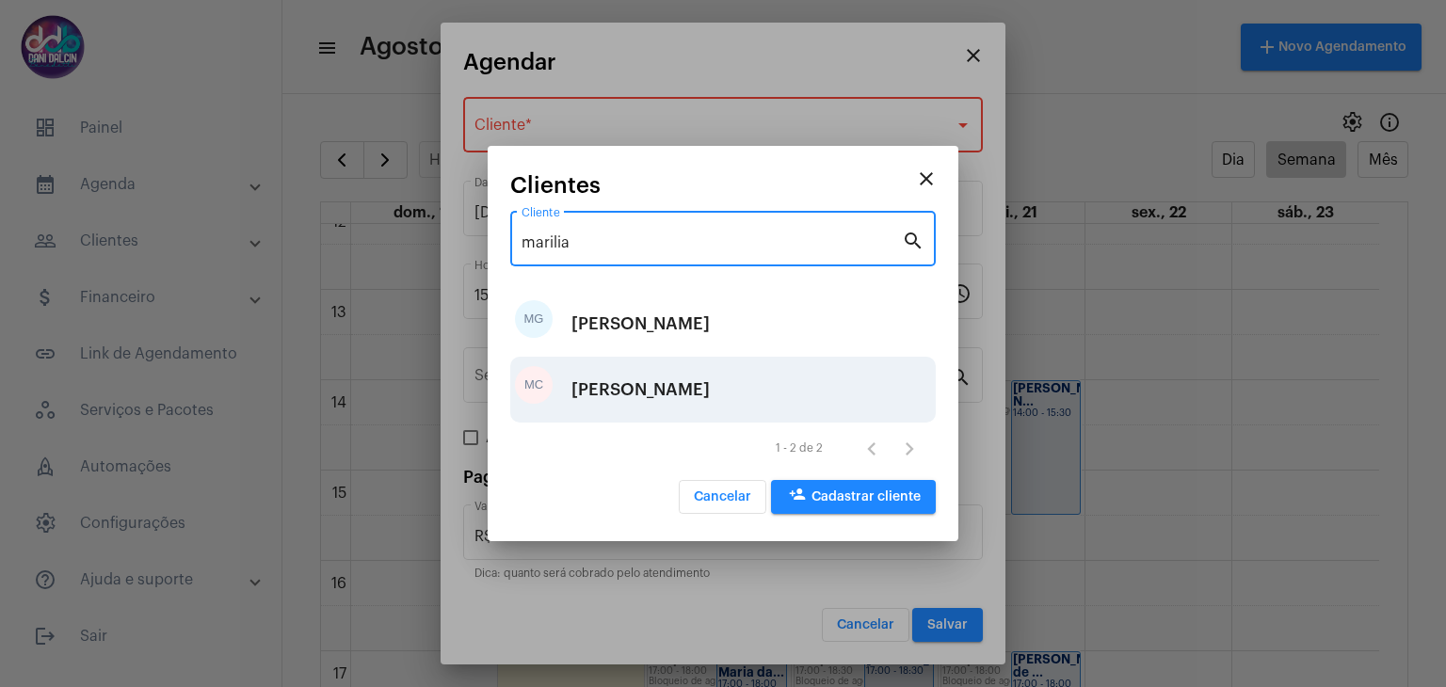
type input "marilia"
click at [710, 404] on div "[PERSON_NAME]" at bounding box center [640, 390] width 138 height 56
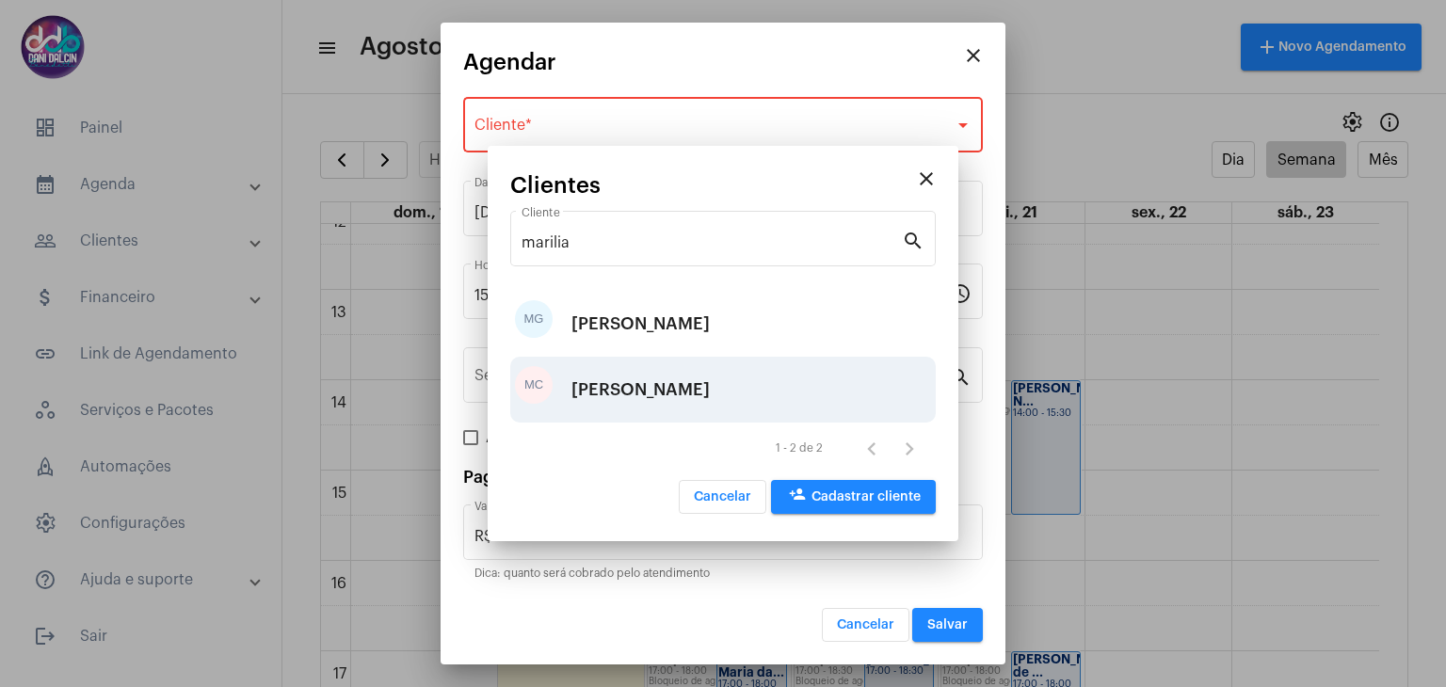
type input "R$ 100"
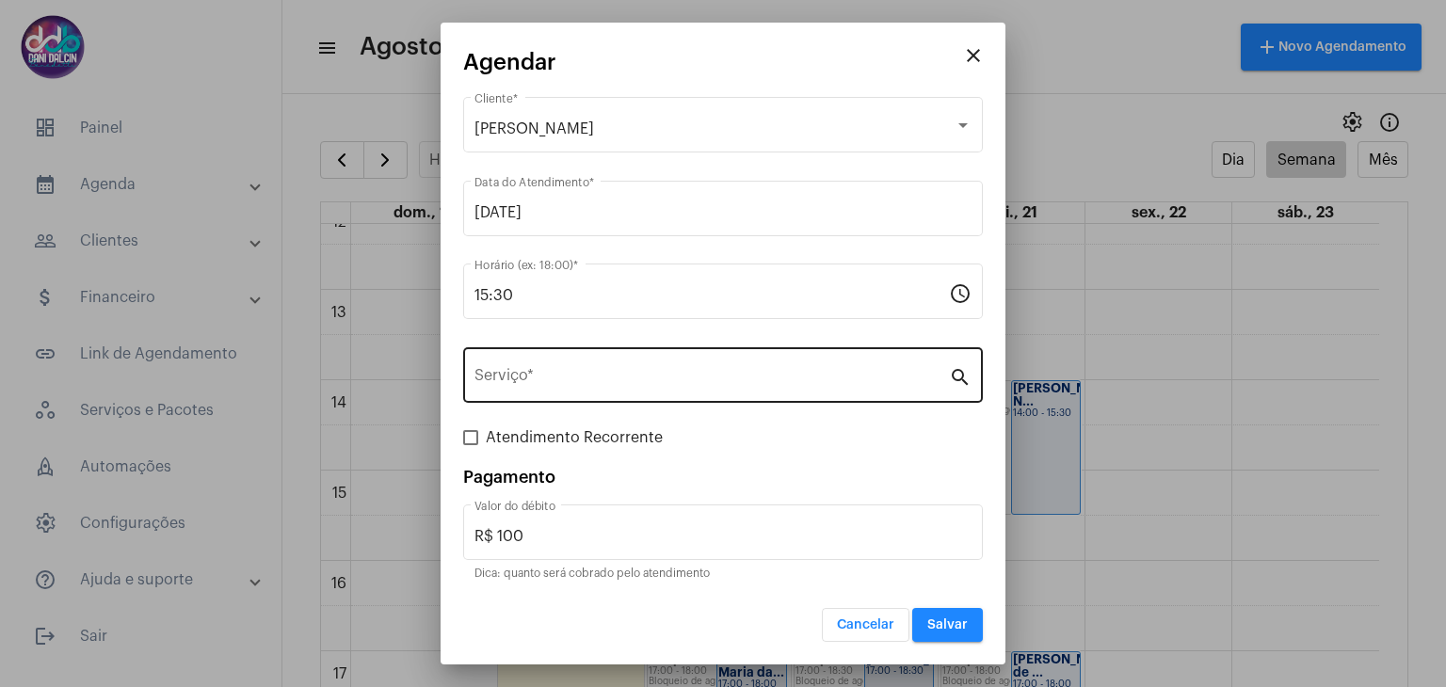
click at [574, 362] on div "Serviço *" at bounding box center [712, 373] width 475 height 59
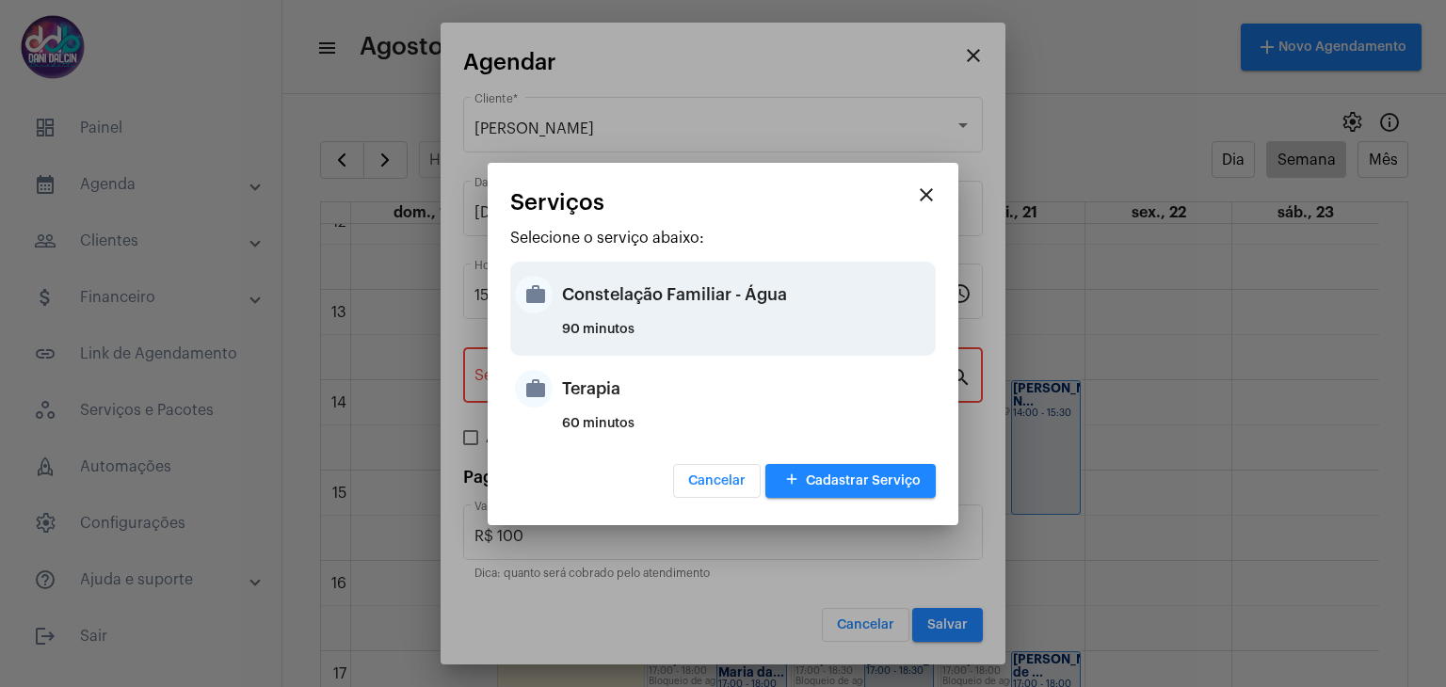
click at [594, 308] on div "Constelação Familiar - Água" at bounding box center [746, 294] width 369 height 56
type input "Constelação Familiar - Água"
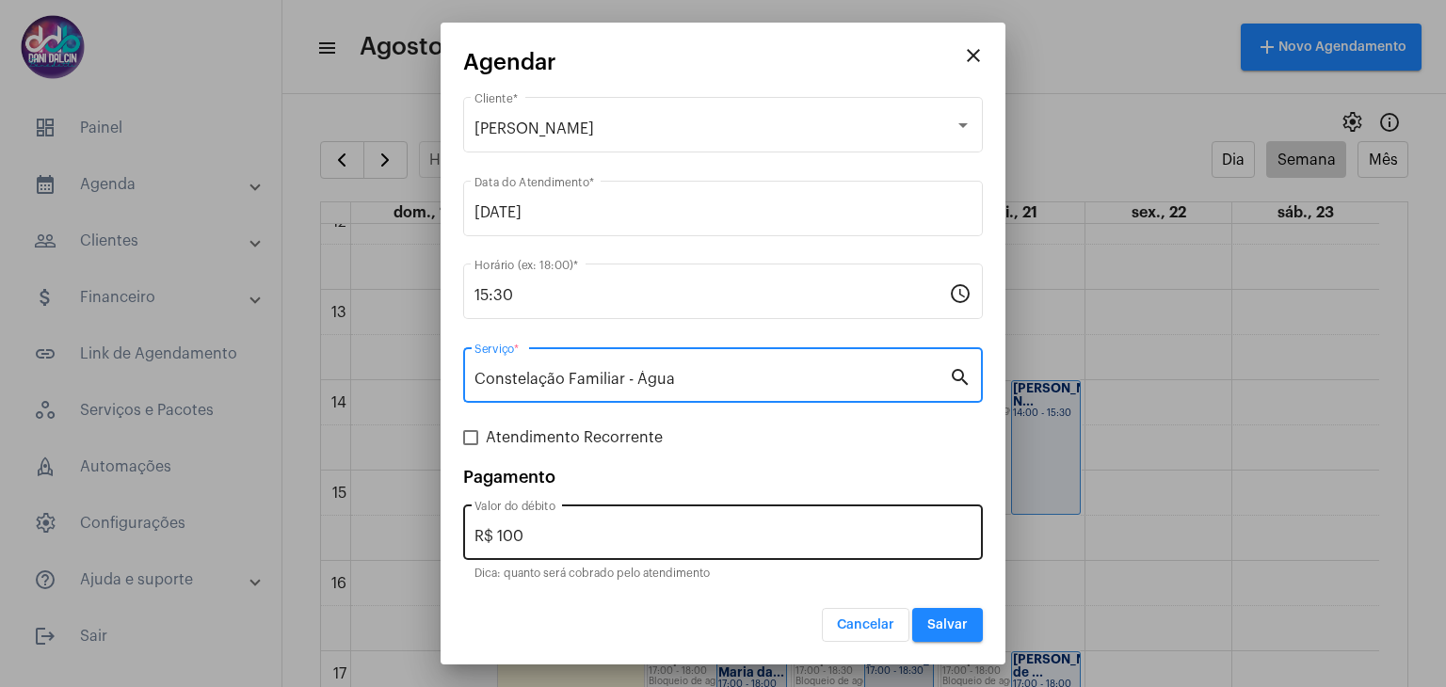
click at [538, 524] on div "R$ 100 Valor do débito" at bounding box center [723, 530] width 497 height 59
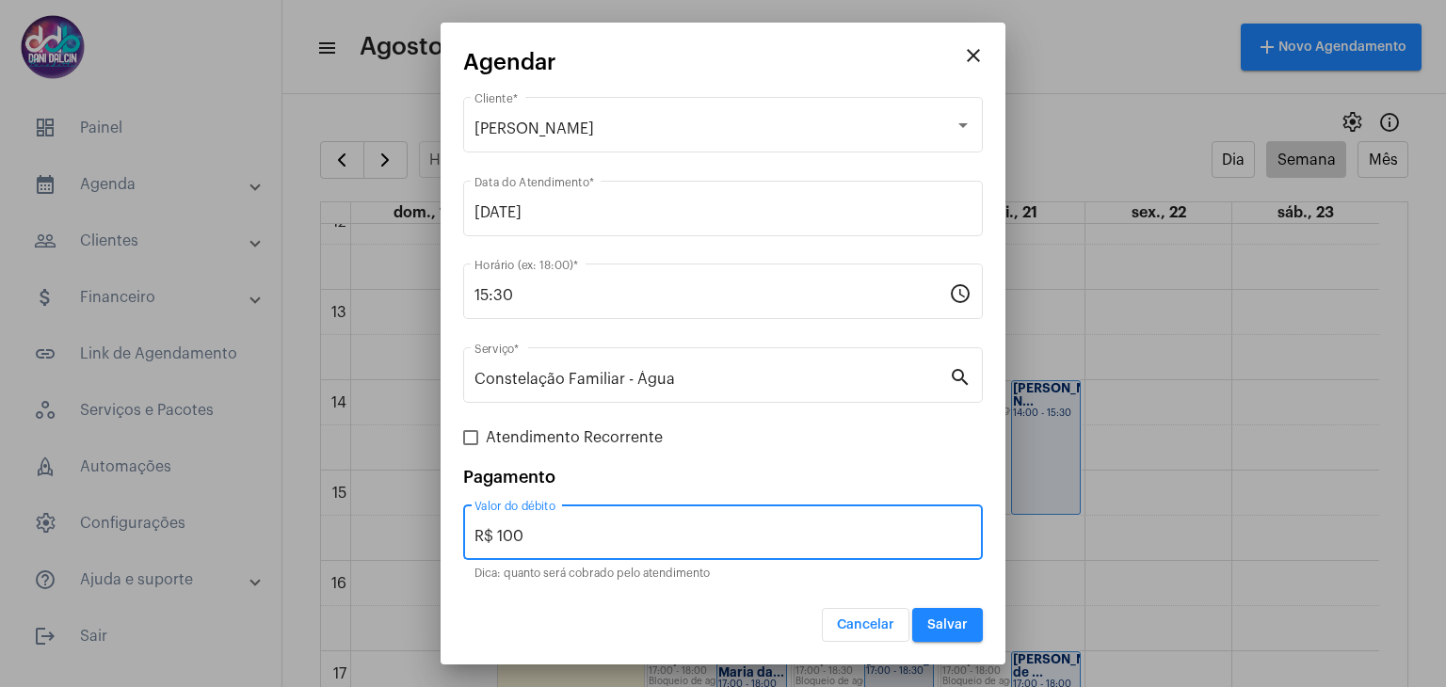
click at [538, 523] on div "R$ 100 Valor do débito" at bounding box center [723, 530] width 497 height 59
click at [539, 532] on input "R$ 100" at bounding box center [723, 536] width 497 height 17
type input "R$ 250"
click at [940, 619] on span "Salvar" at bounding box center [947, 625] width 40 height 13
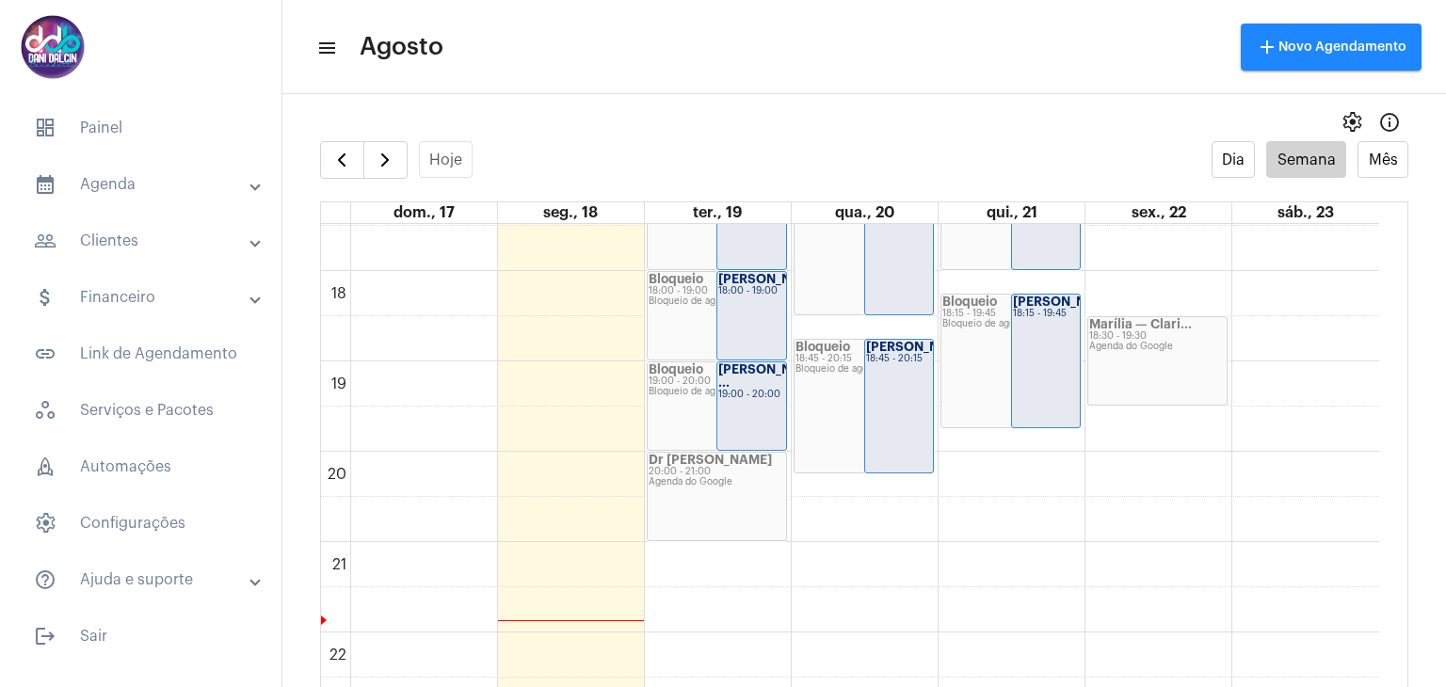
scroll to position [1392, 0]
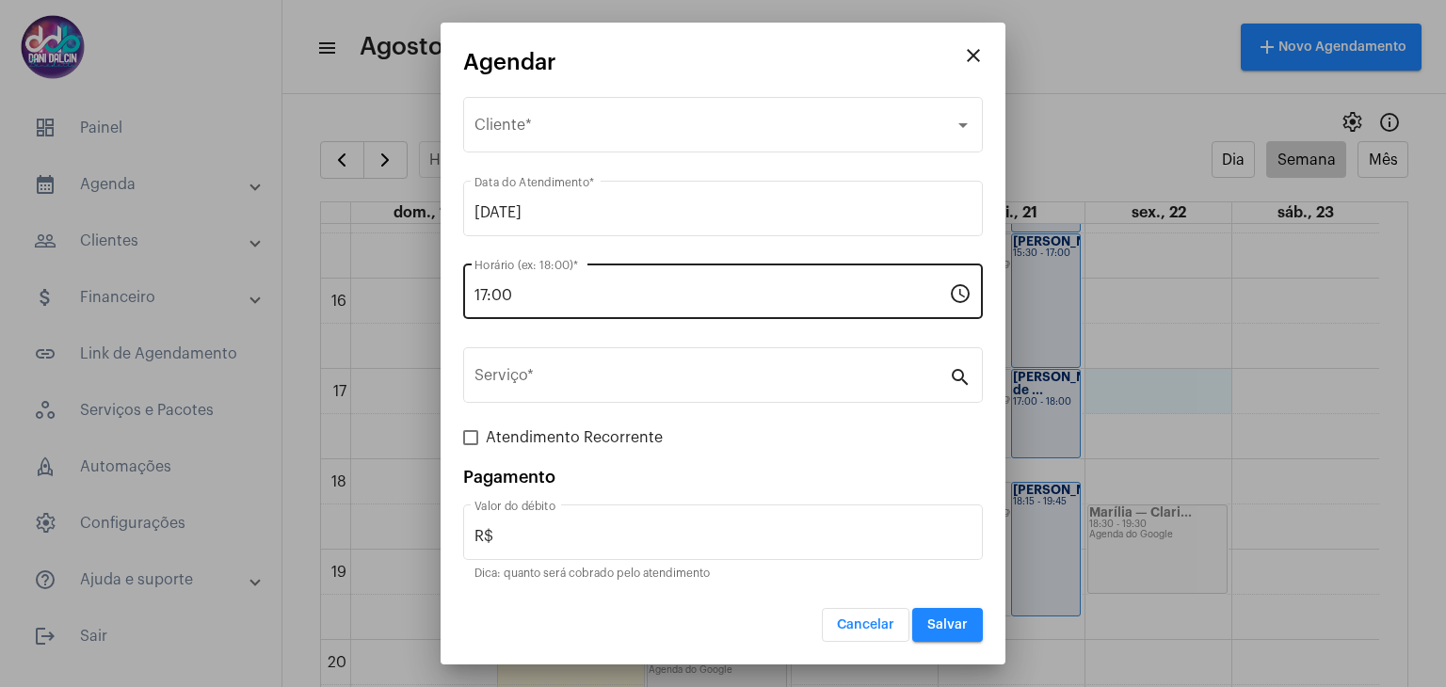
click at [572, 282] on div "17:00 Horário (ex: 18:00) *" at bounding box center [712, 289] width 475 height 59
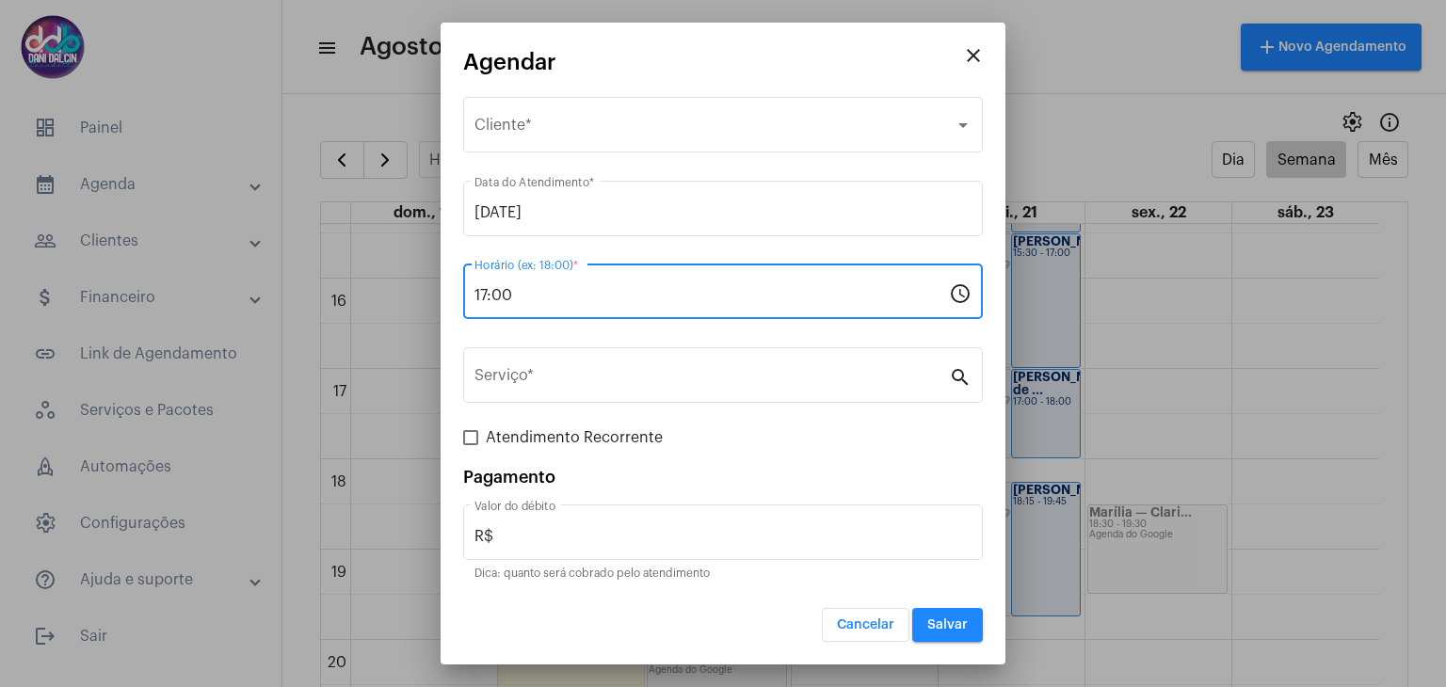
click at [524, 297] on input "17:00" at bounding box center [712, 295] width 475 height 17
click at [523, 296] on input "17:00" at bounding box center [712, 295] width 475 height 17
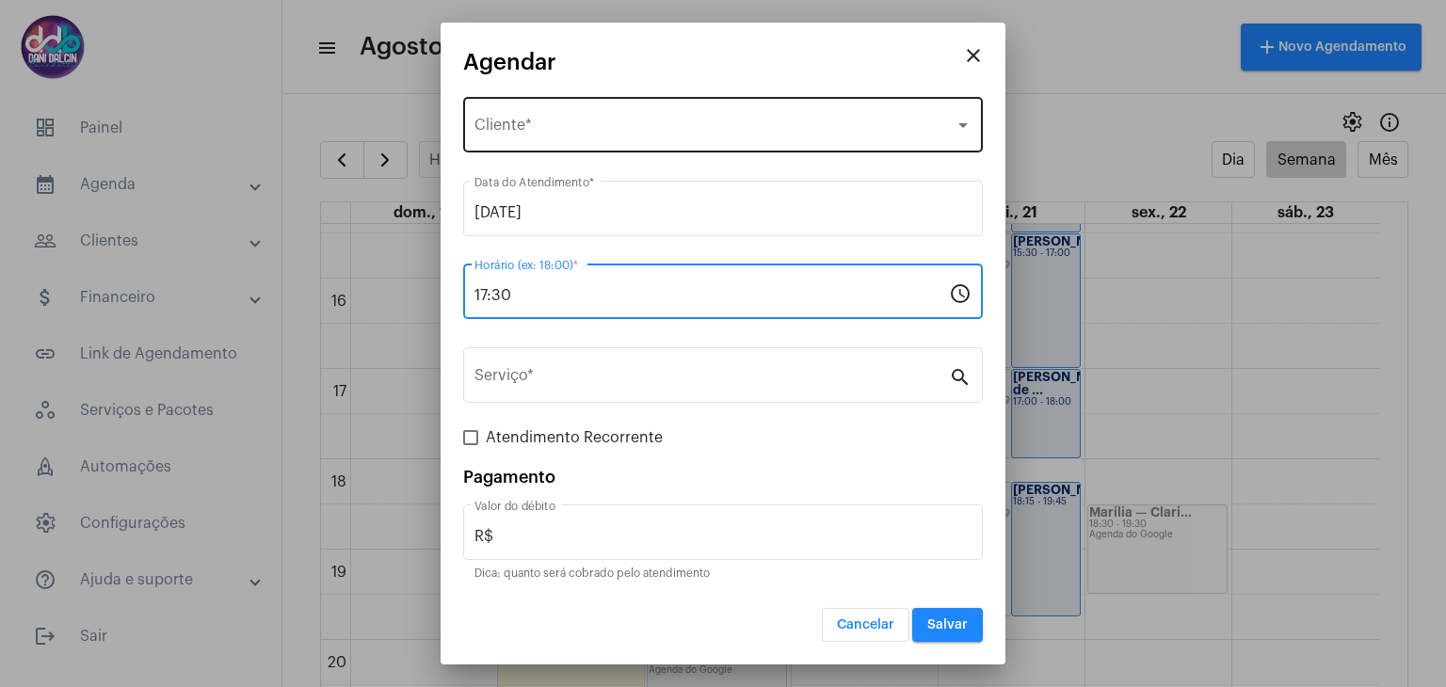
type input "17:30"
click at [560, 124] on span "Selecione o Cliente" at bounding box center [715, 129] width 480 height 17
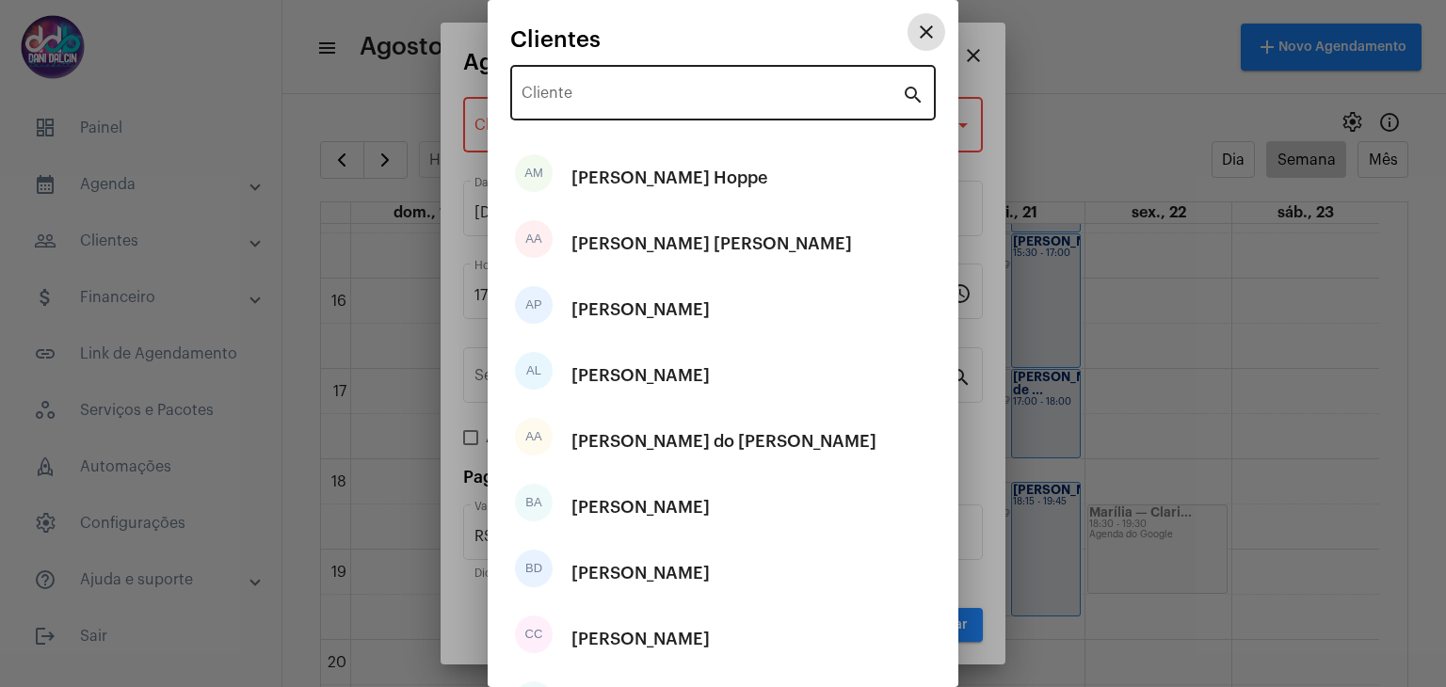
click at [564, 92] on input "Cliente" at bounding box center [712, 96] width 380 height 17
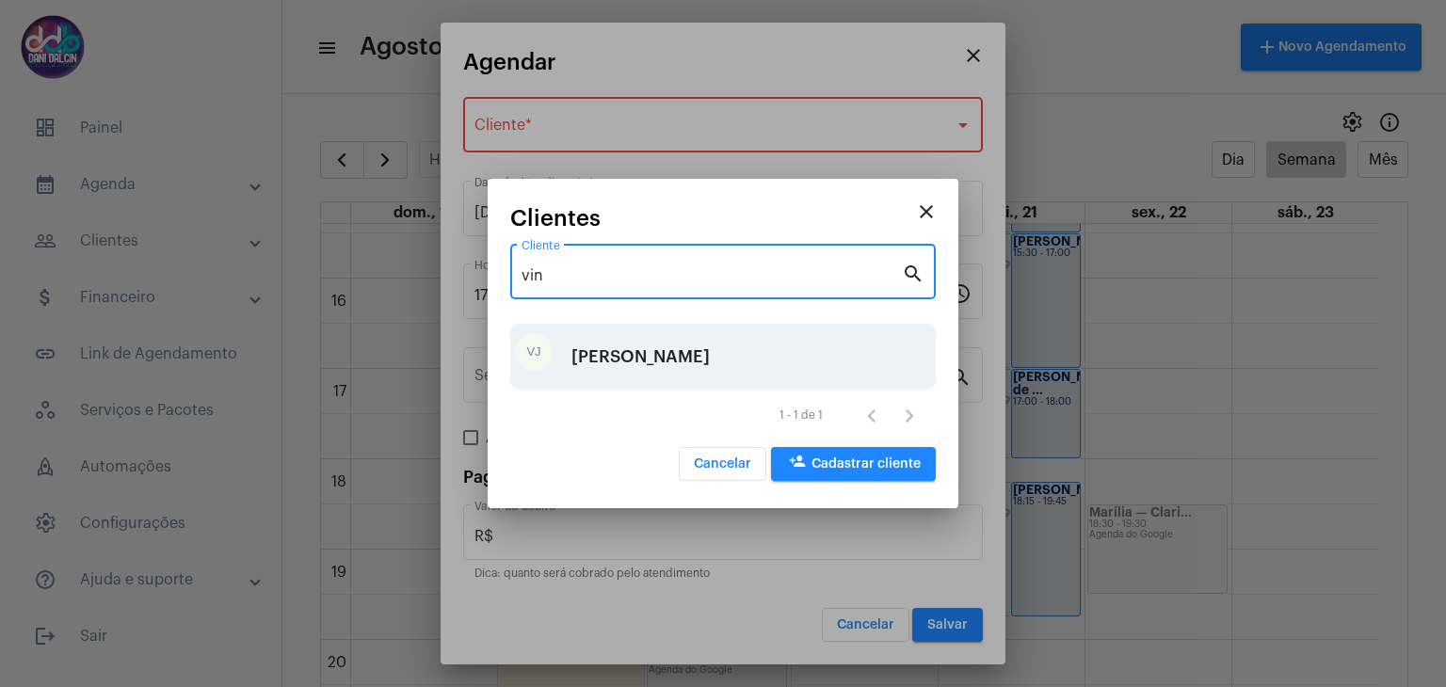
type input "vin"
click at [622, 346] on div "[PERSON_NAME]" at bounding box center [640, 357] width 138 height 56
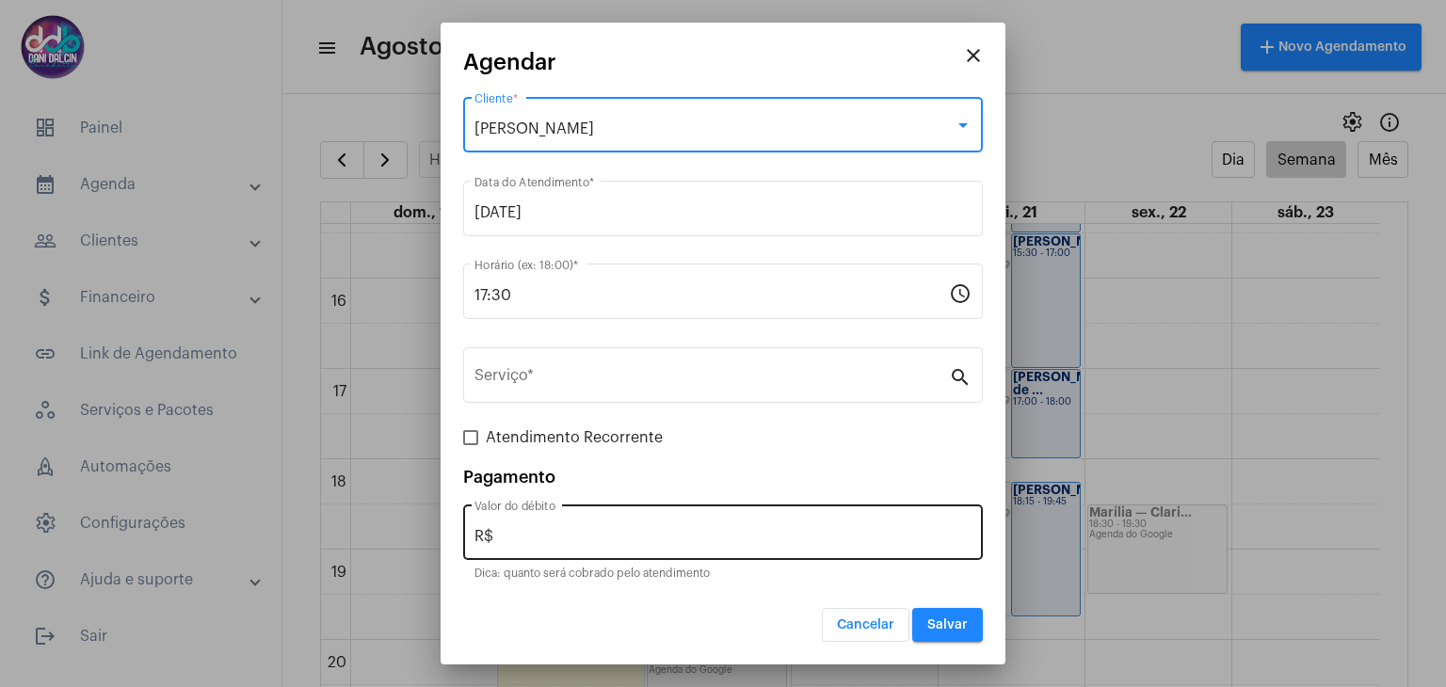
click at [531, 529] on input "R$" at bounding box center [723, 536] width 497 height 17
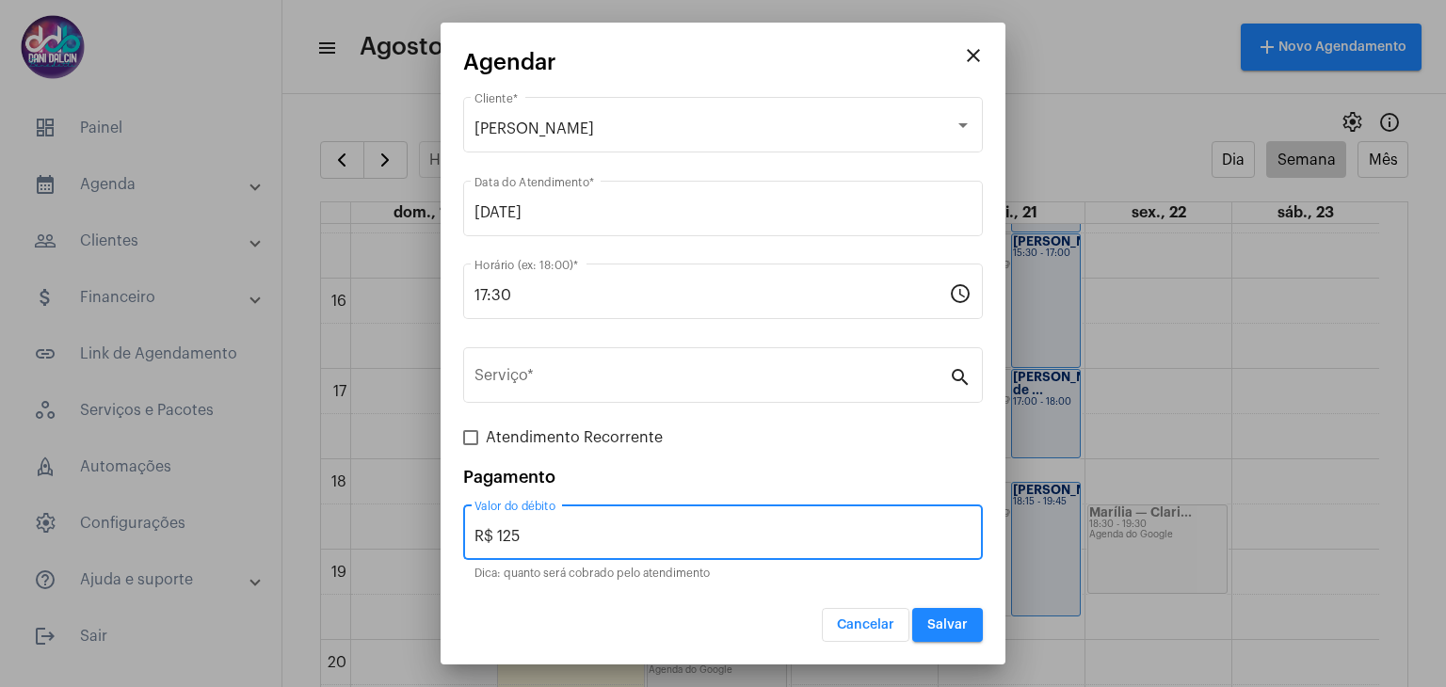
type input "R$ 125"
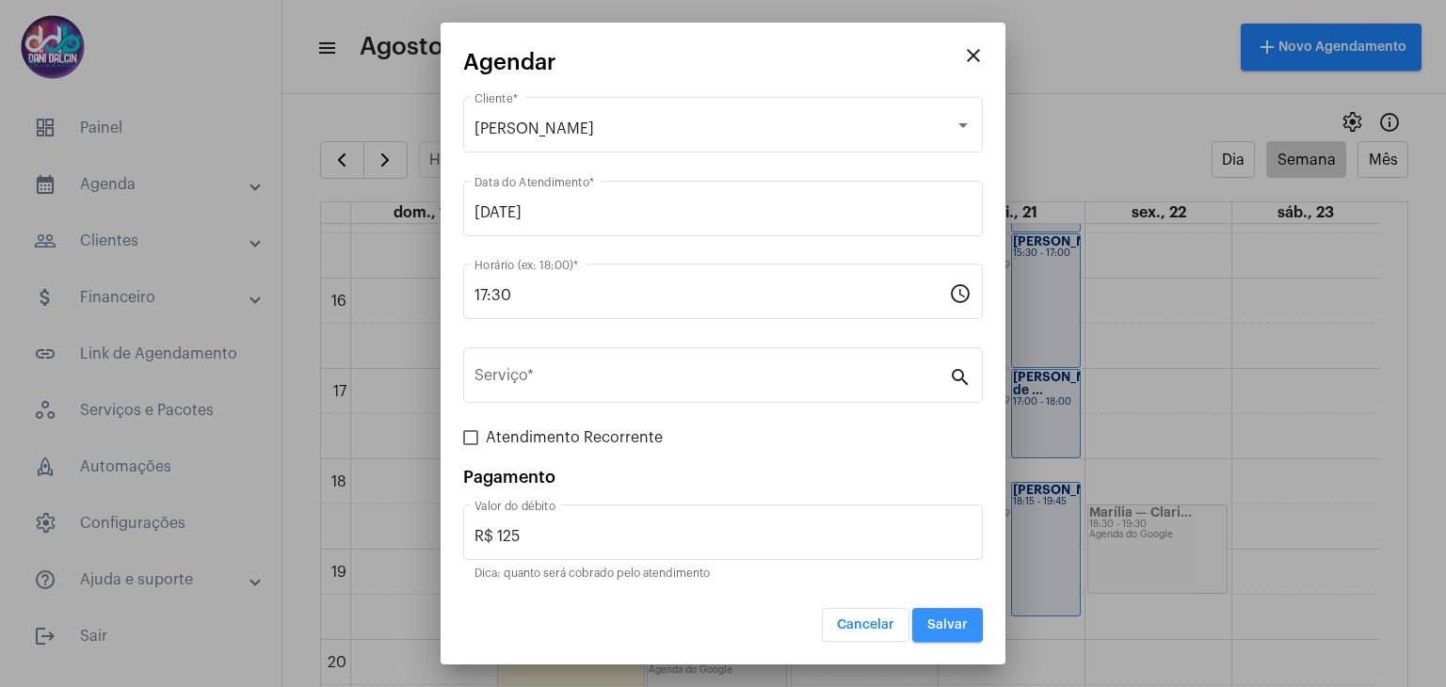
click at [927, 619] on button "Salvar" at bounding box center [947, 625] width 71 height 34
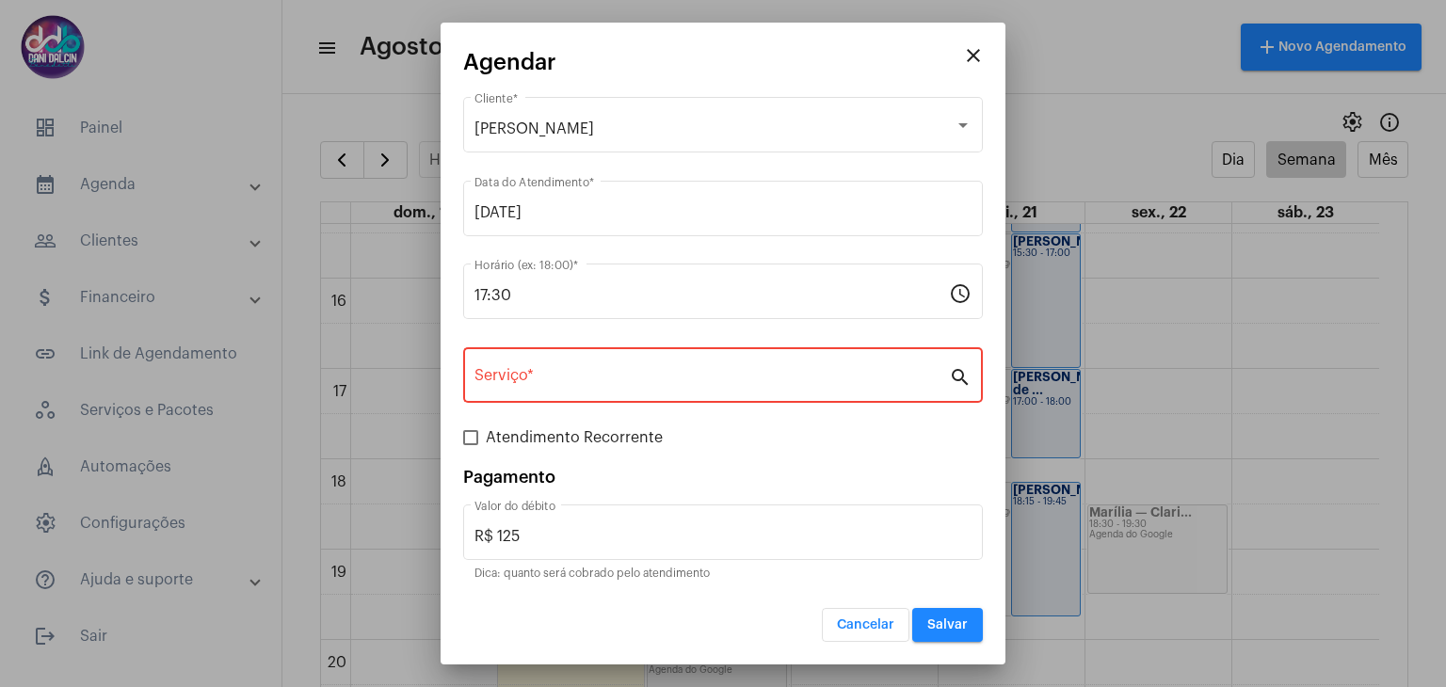
click at [673, 394] on div "Serviço *" at bounding box center [712, 373] width 475 height 59
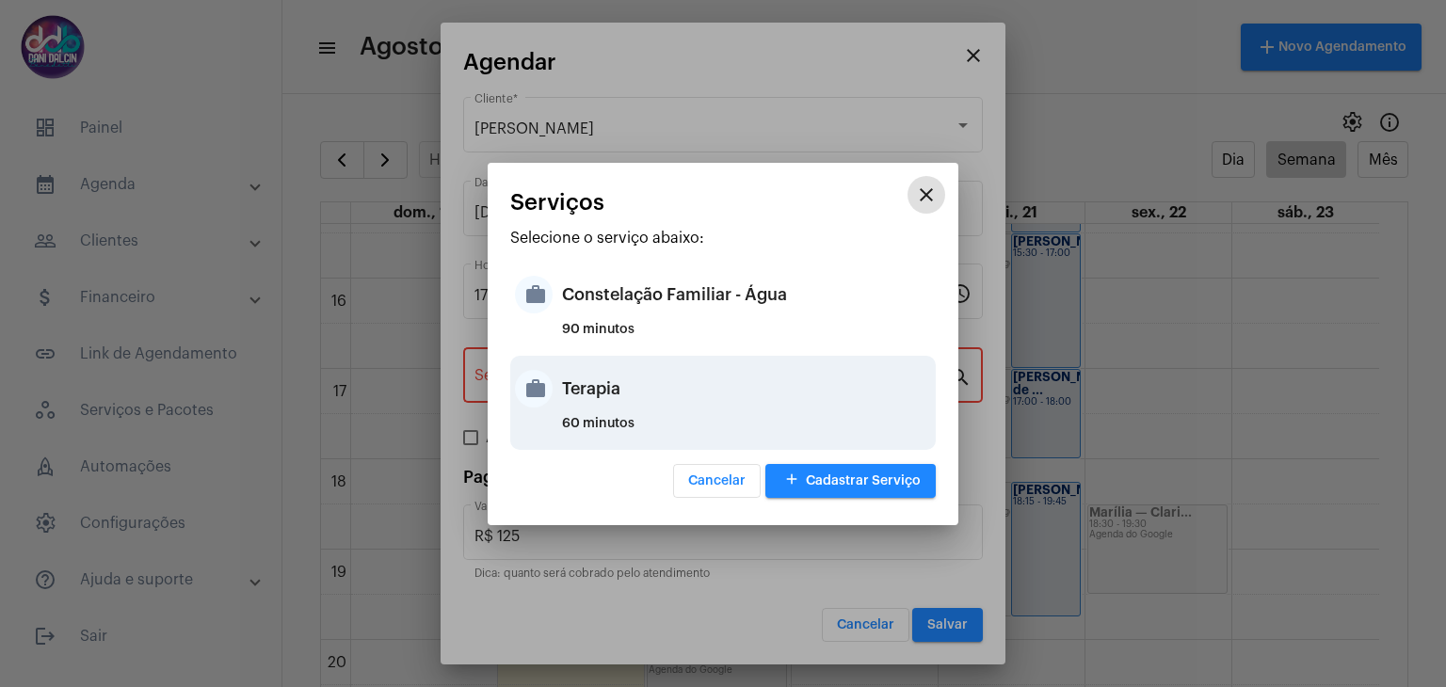
click at [631, 394] on div "Terapia" at bounding box center [746, 389] width 369 height 56
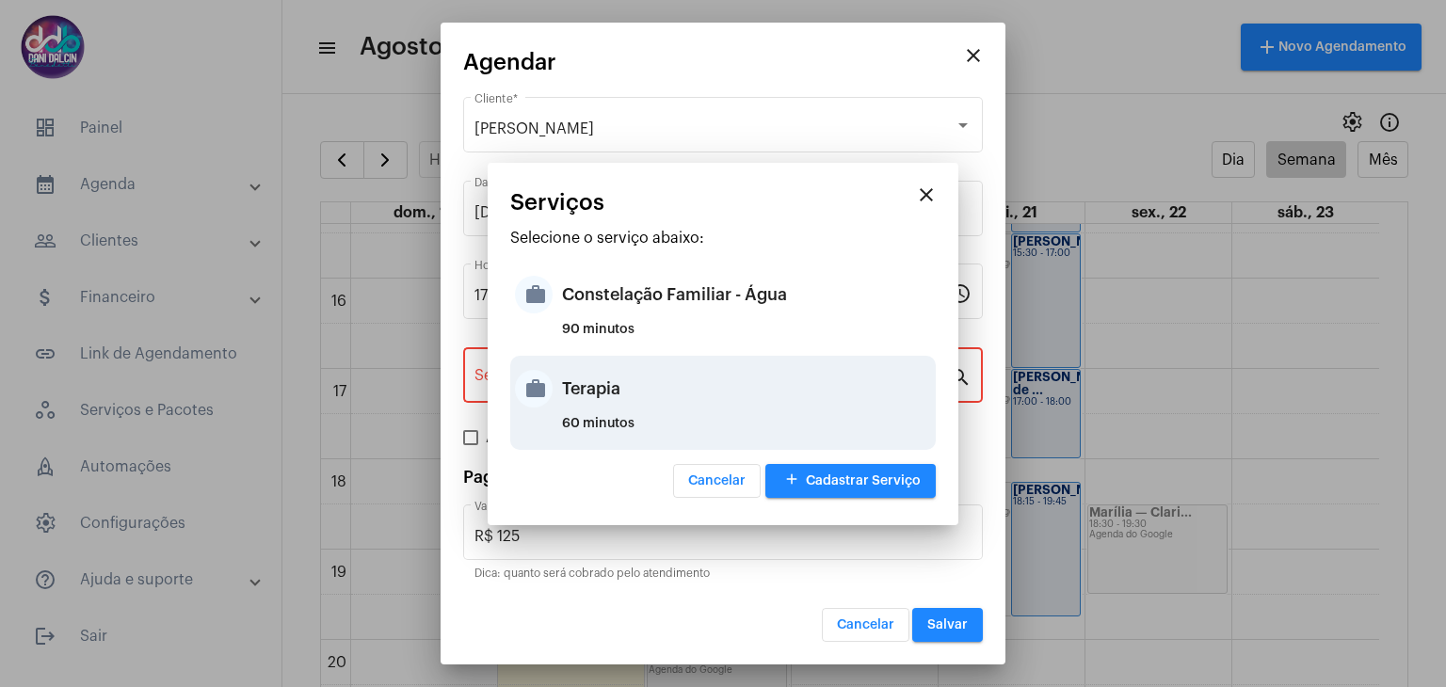
type input "Terapia"
type input "R$ 250"
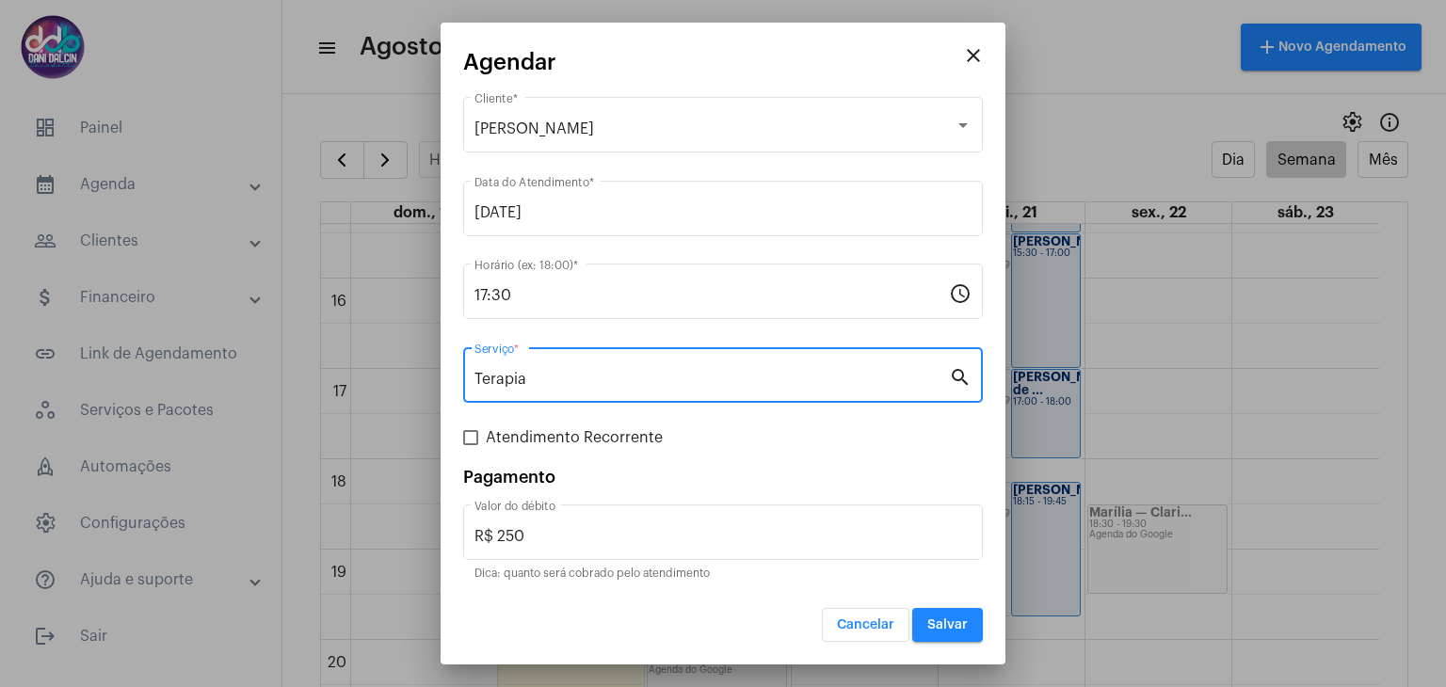
click at [948, 612] on button "Salvar" at bounding box center [947, 625] width 71 height 34
